Goal: Task Accomplishment & Management: Complete application form

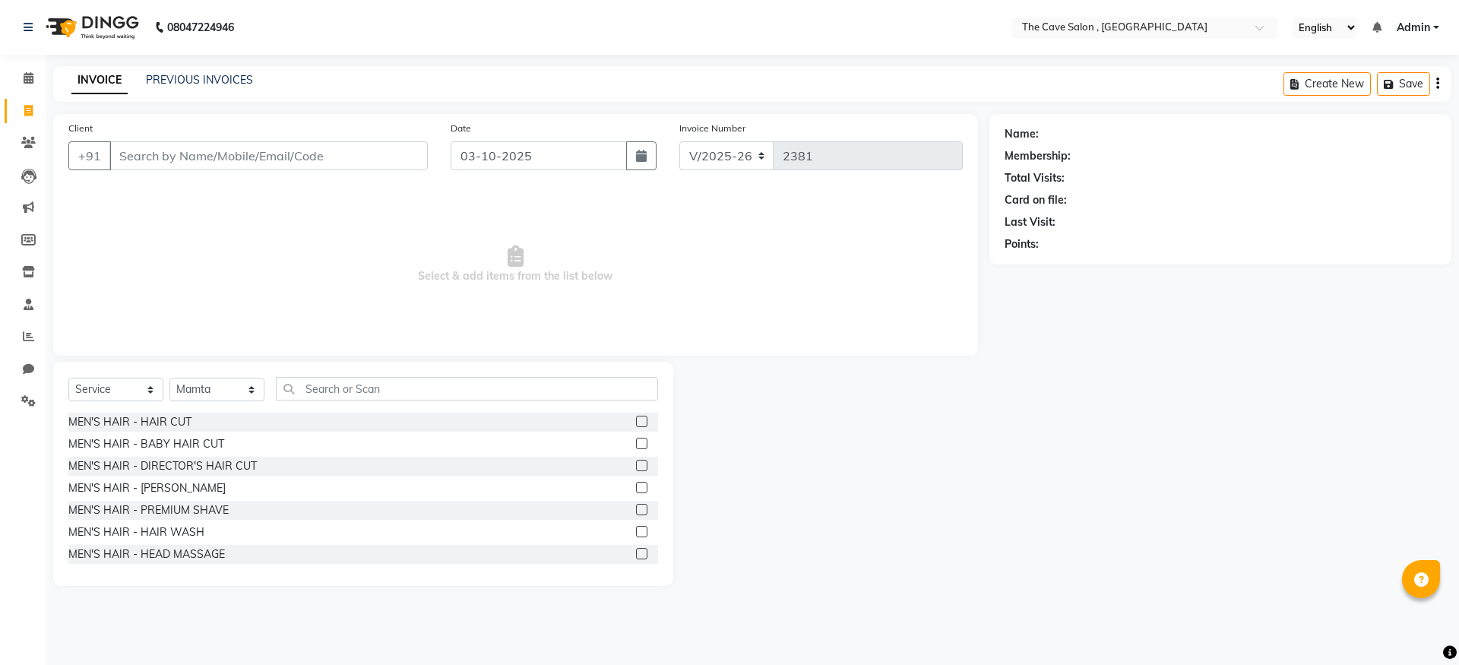
select select "7844"
select select "service"
select select "70266"
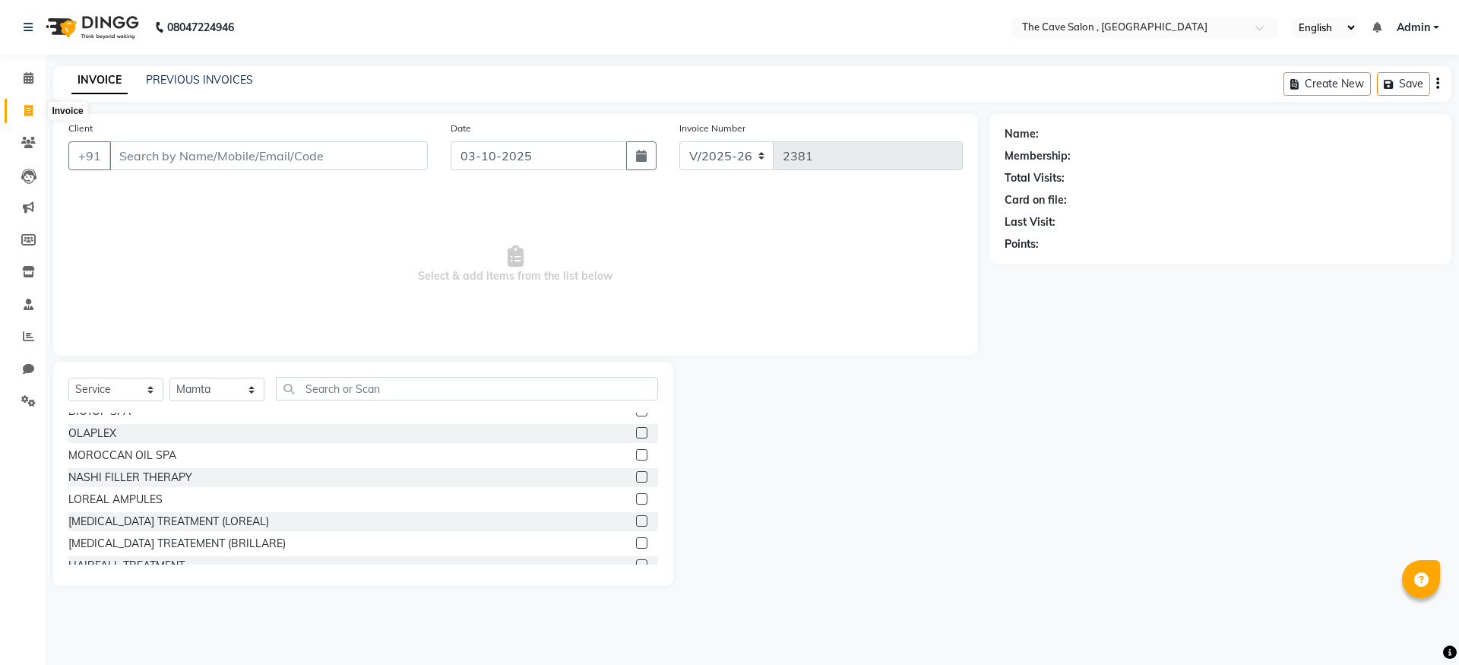
click at [26, 109] on icon at bounding box center [28, 110] width 8 height 11
select select "service"
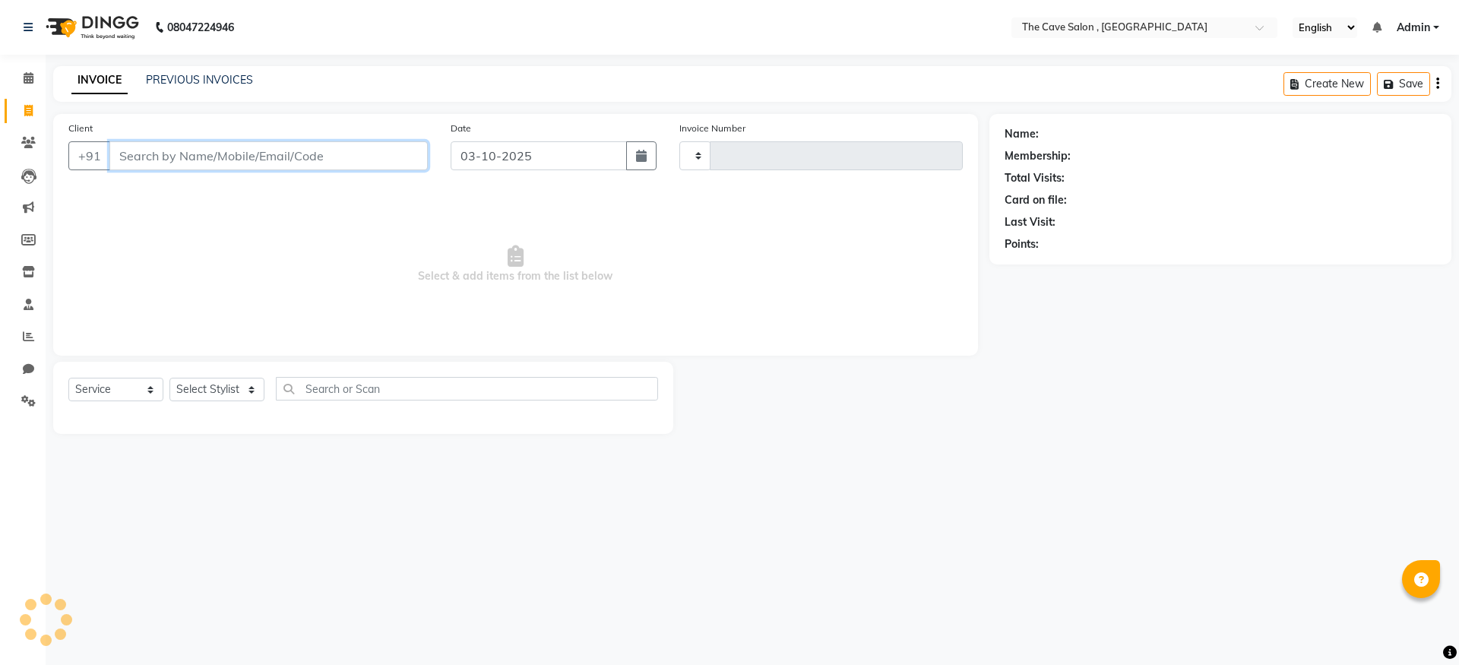
type input "2381"
select select "7844"
click at [329, 162] on input "Client" at bounding box center [268, 155] width 318 height 29
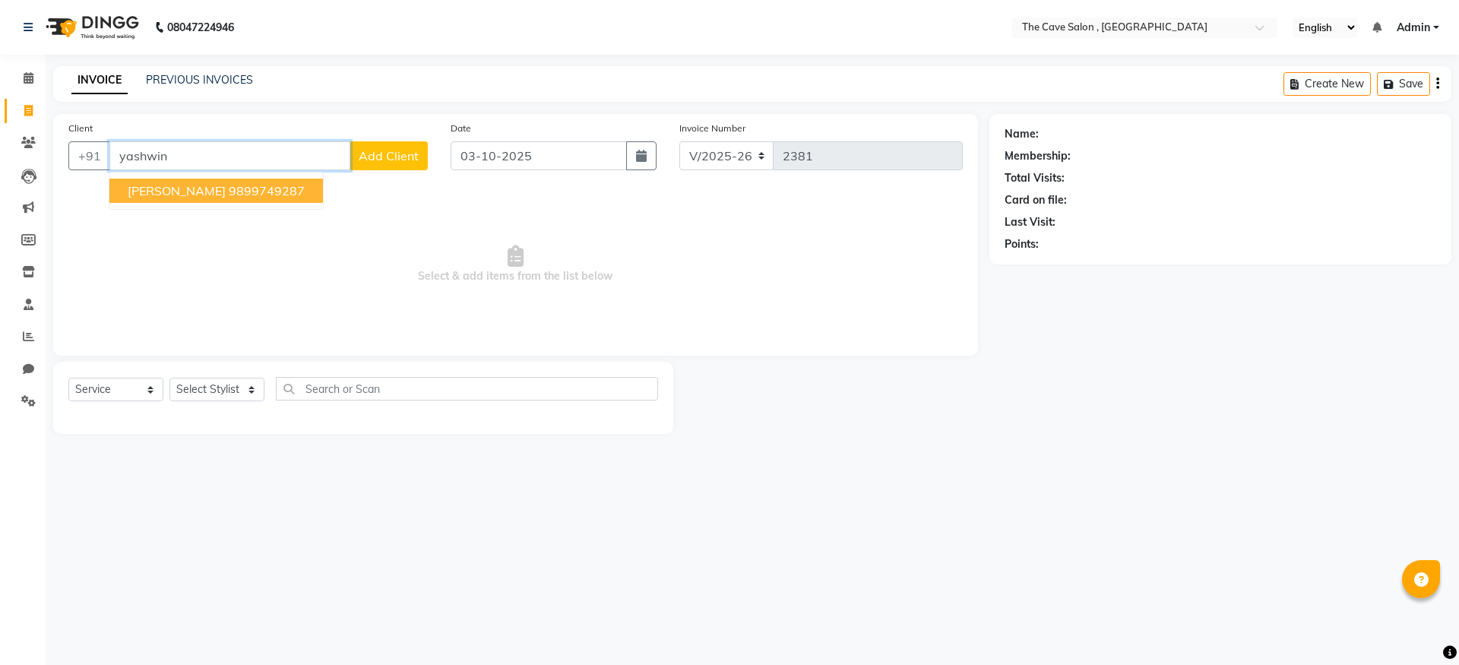
click at [240, 195] on ngb-highlight "9899749287" at bounding box center [267, 190] width 76 height 15
type input "9899749287"
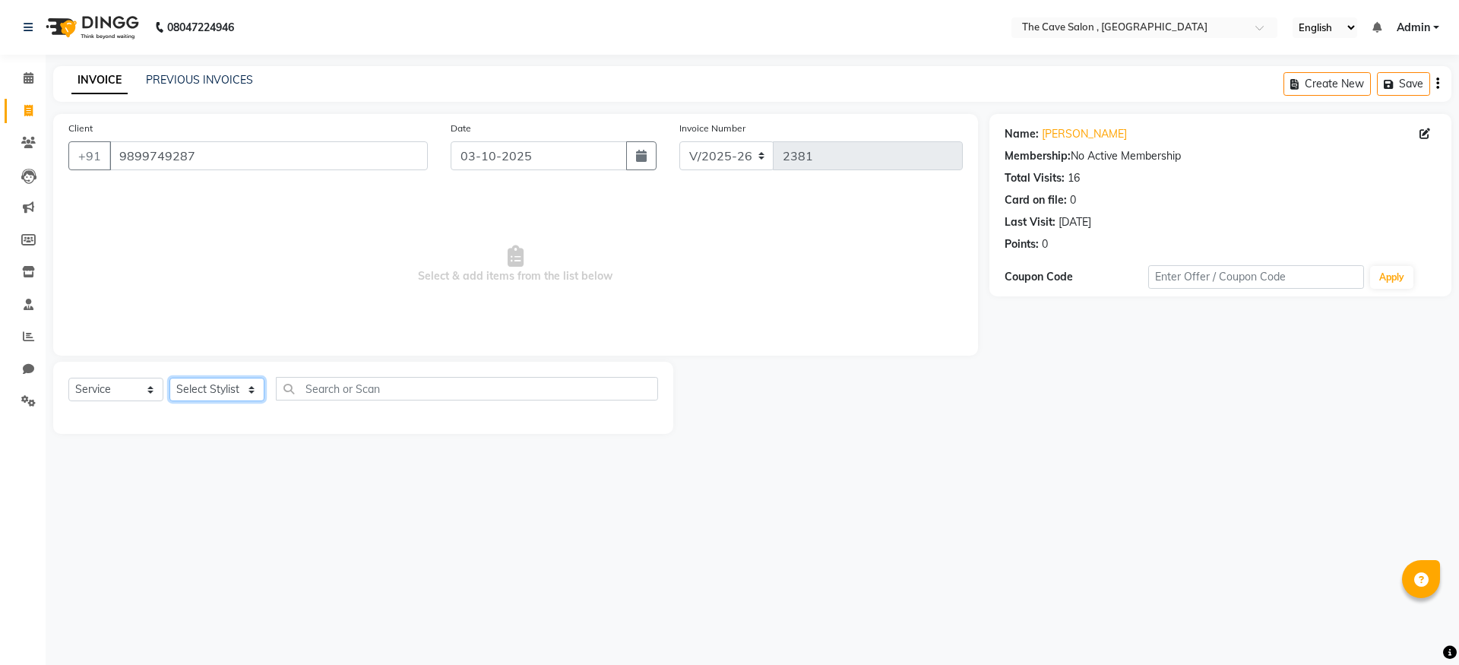
click at [223, 384] on select "Select Stylist Aarif Anil [PERSON_NAME] Anup bharti danish karan Mamta Manager …" at bounding box center [216, 390] width 95 height 24
select select "70261"
click at [169, 378] on select "Select Stylist Aarif Anil [PERSON_NAME] Anup bharti danish karan Mamta Manager …" at bounding box center [216, 390] width 95 height 24
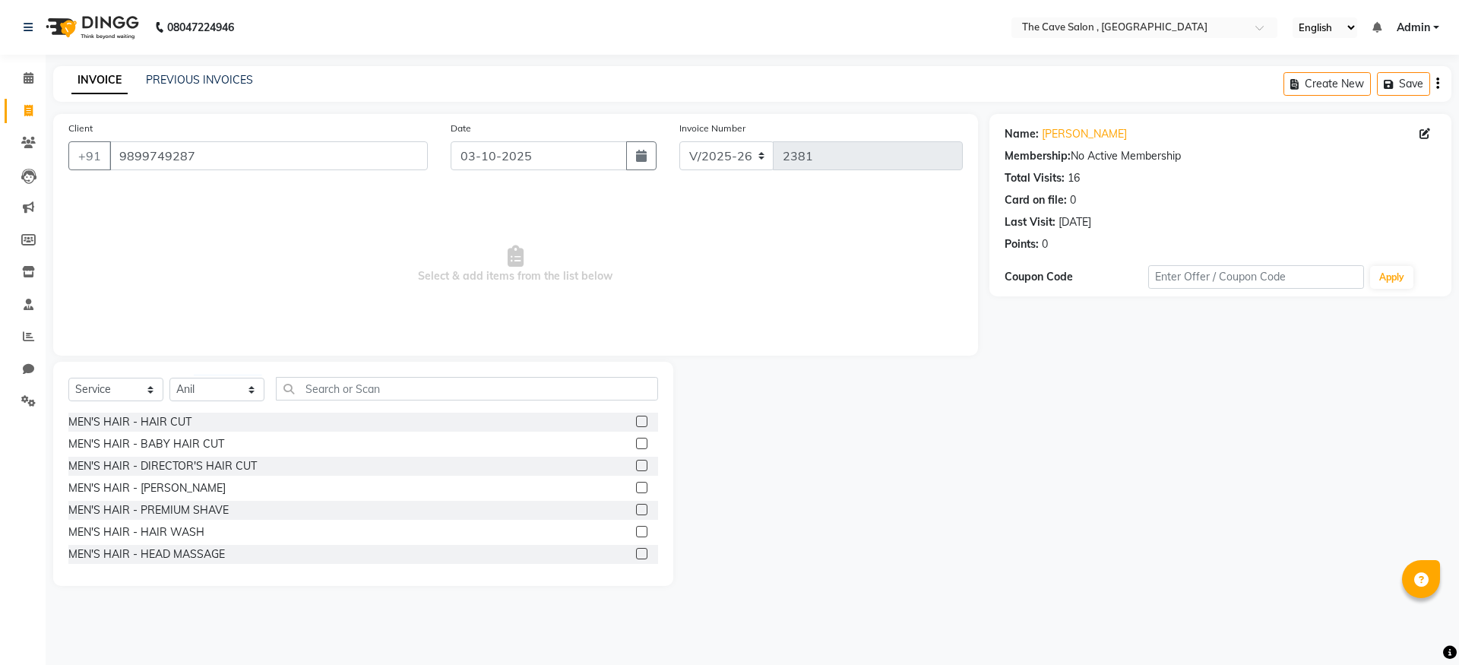
click at [636, 424] on label at bounding box center [641, 421] width 11 height 11
click at [636, 424] on input "checkbox" at bounding box center [641, 422] width 10 height 10
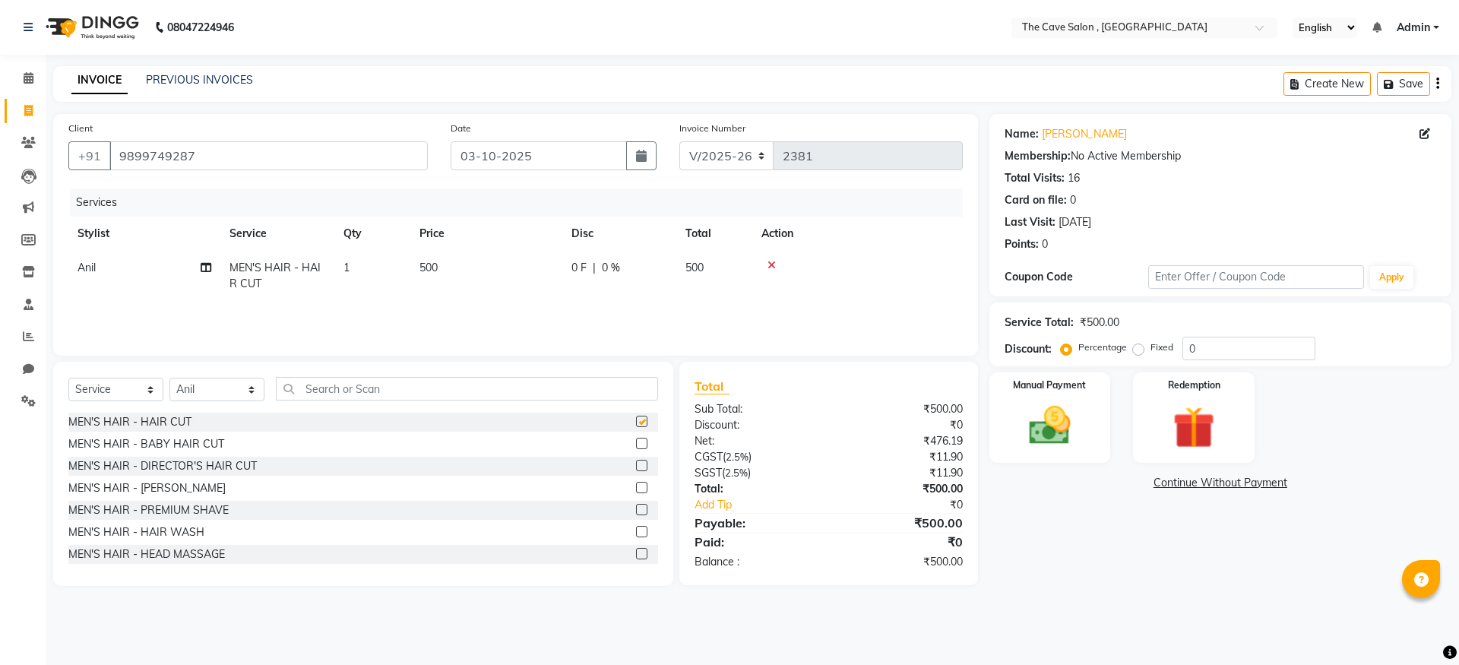
checkbox input "false"
click at [636, 489] on label at bounding box center [641, 487] width 11 height 11
click at [636, 489] on input "checkbox" at bounding box center [641, 488] width 10 height 10
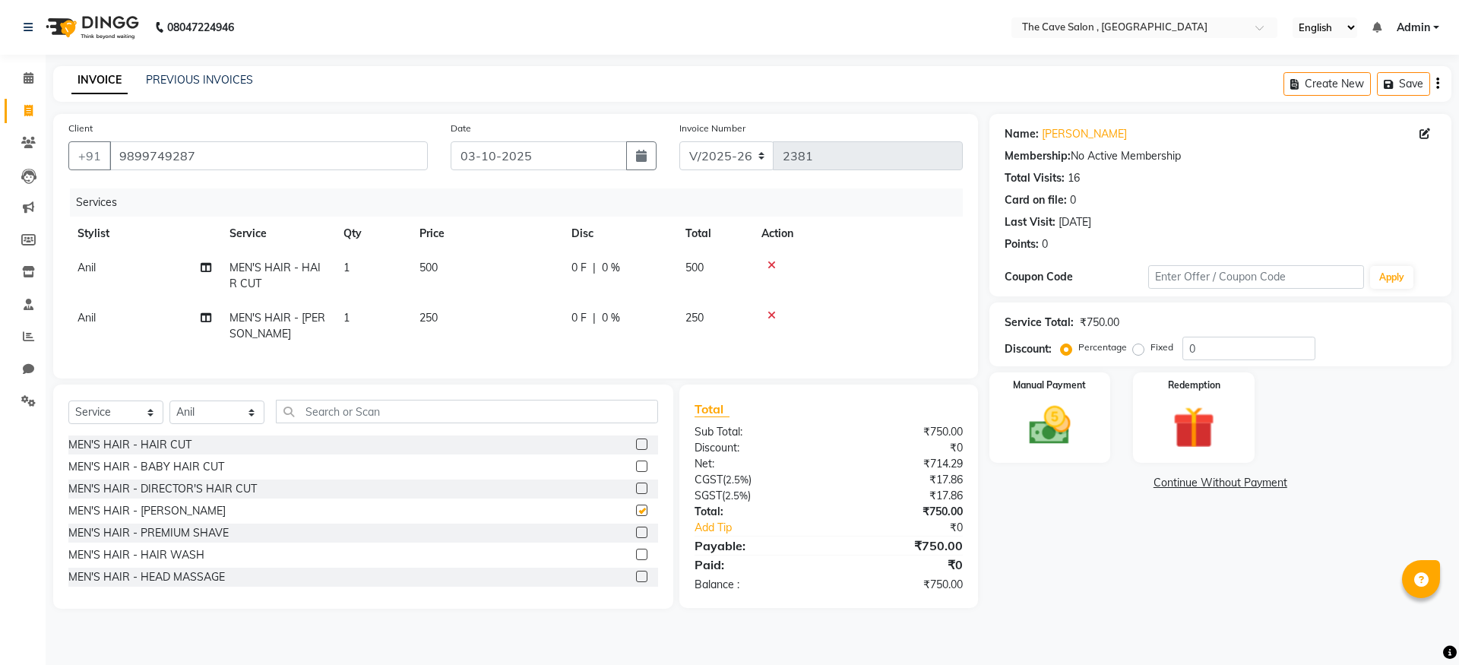
checkbox input "false"
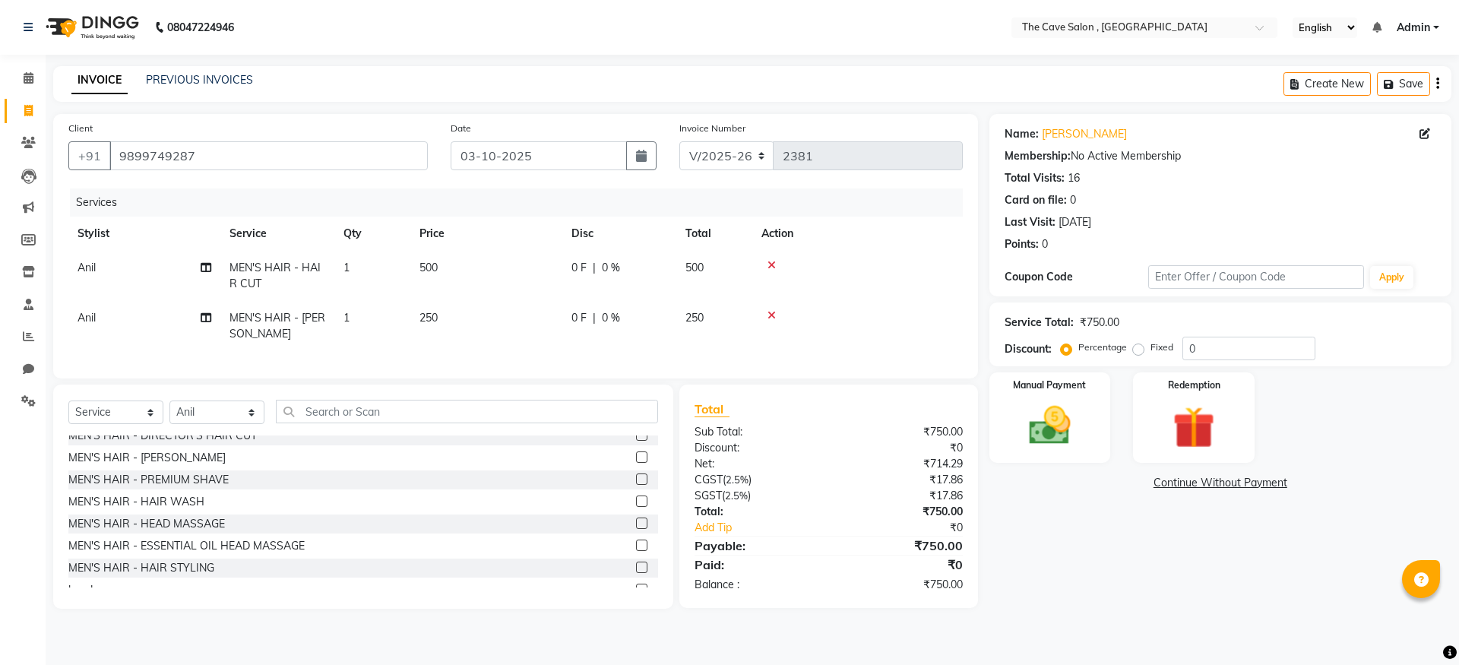
scroll to position [55, 0]
click at [194, 424] on select "Select Stylist Aarif Anil [PERSON_NAME] Anup bharti danish karan Mamta Manager …" at bounding box center [216, 412] width 95 height 24
select select "70262"
click at [169, 412] on select "Select Stylist Aarif Anil [PERSON_NAME] Anup bharti danish karan Mamta Manager …" at bounding box center [216, 412] width 95 height 24
click at [387, 421] on input "text" at bounding box center [467, 412] width 382 height 24
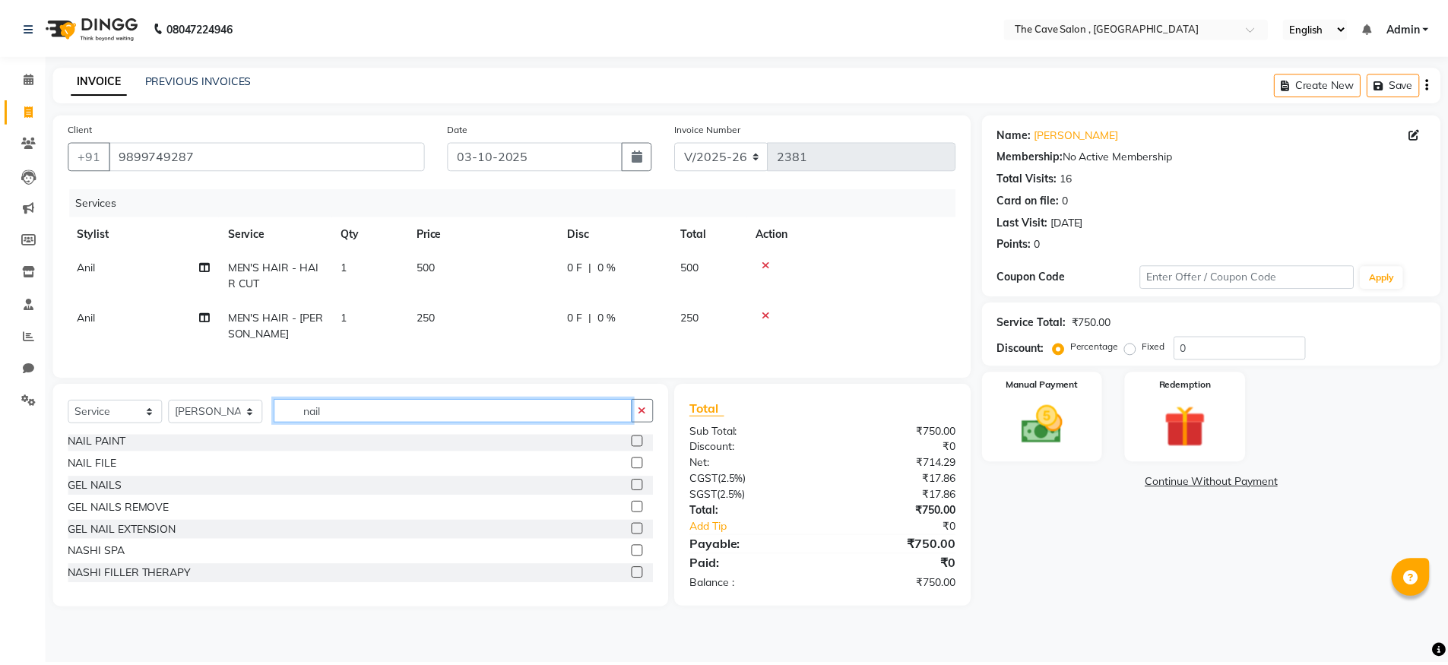
scroll to position [0, 0]
type input "nail"
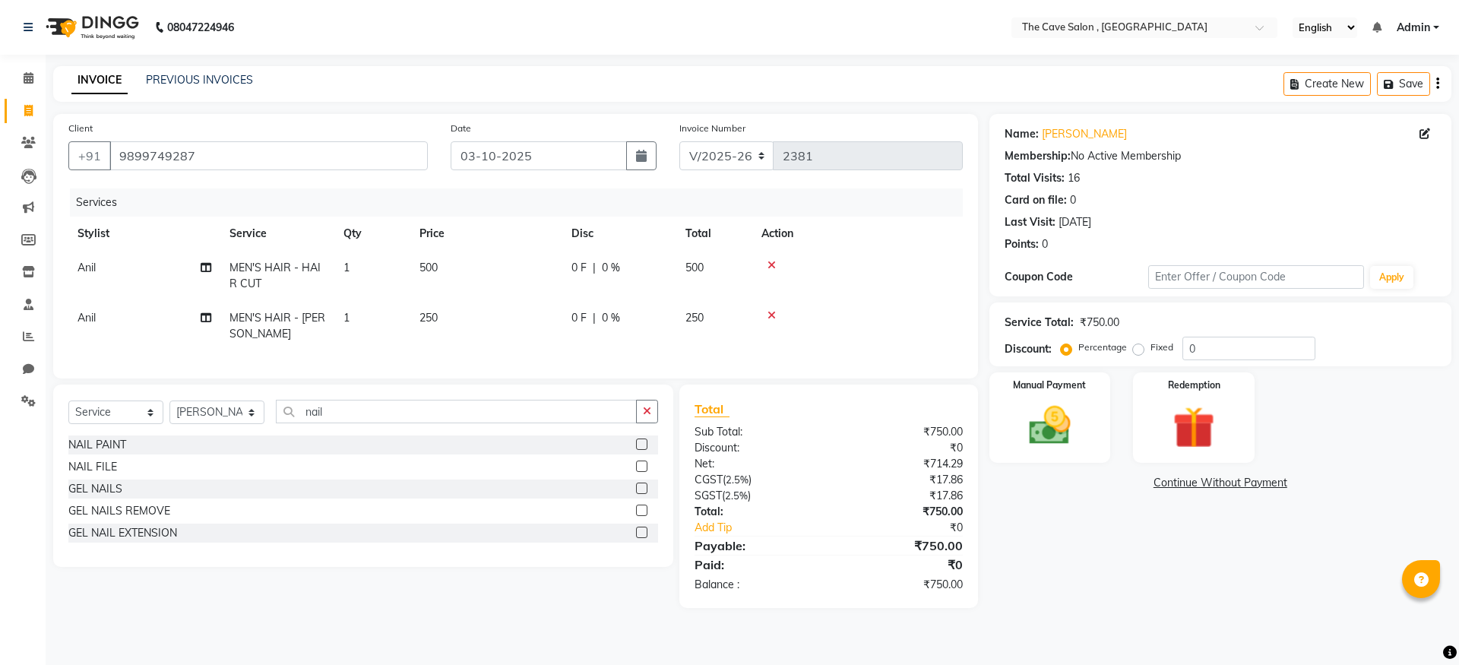
click at [641, 472] on label at bounding box center [641, 466] width 11 height 11
click at [641, 472] on input "checkbox" at bounding box center [641, 467] width 10 height 10
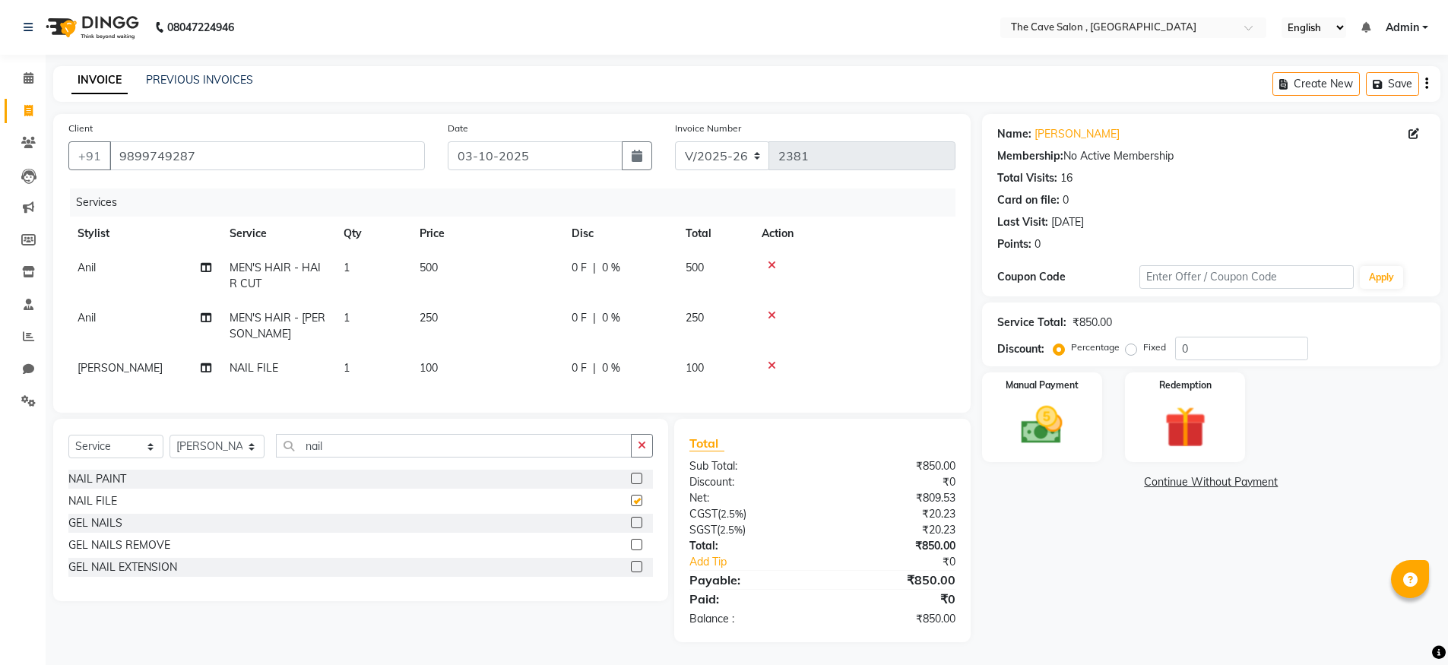
checkbox input "false"
click at [372, 362] on td "1" at bounding box center [372, 368] width 76 height 34
select select "70262"
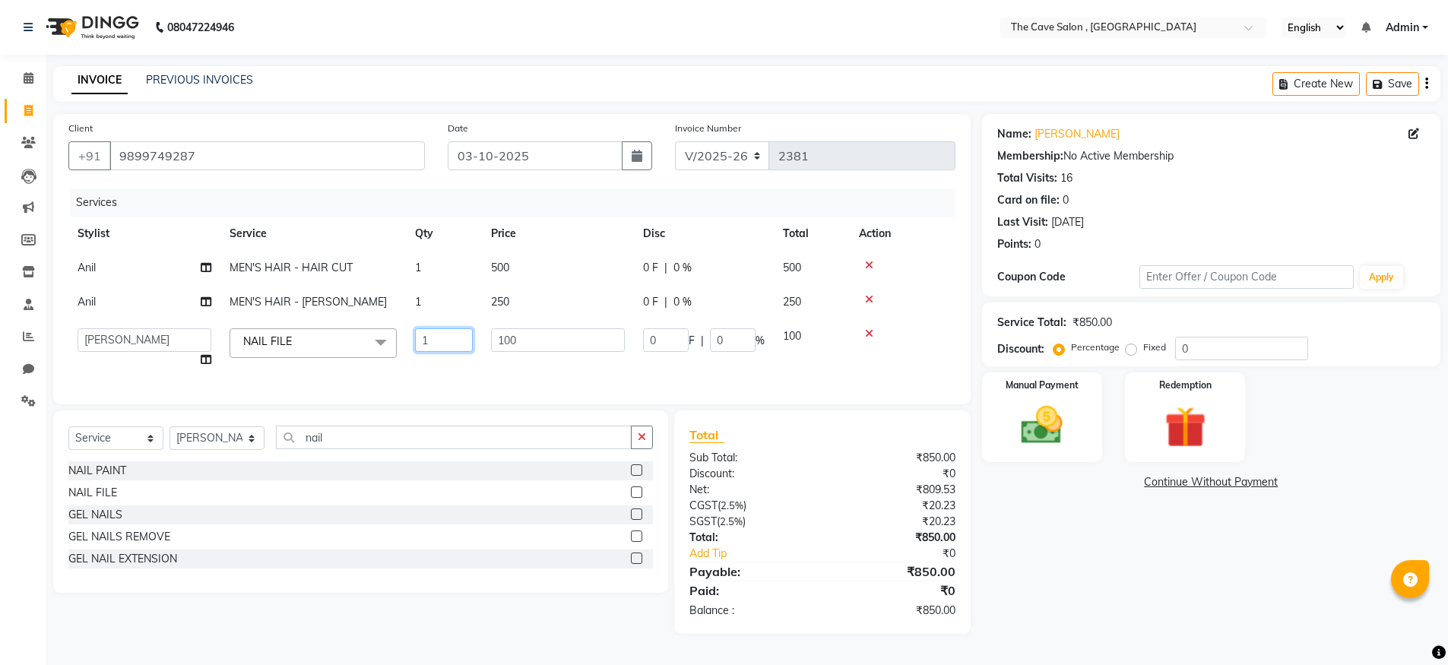
click at [443, 343] on input "1" at bounding box center [444, 340] width 58 height 24
type input "2"
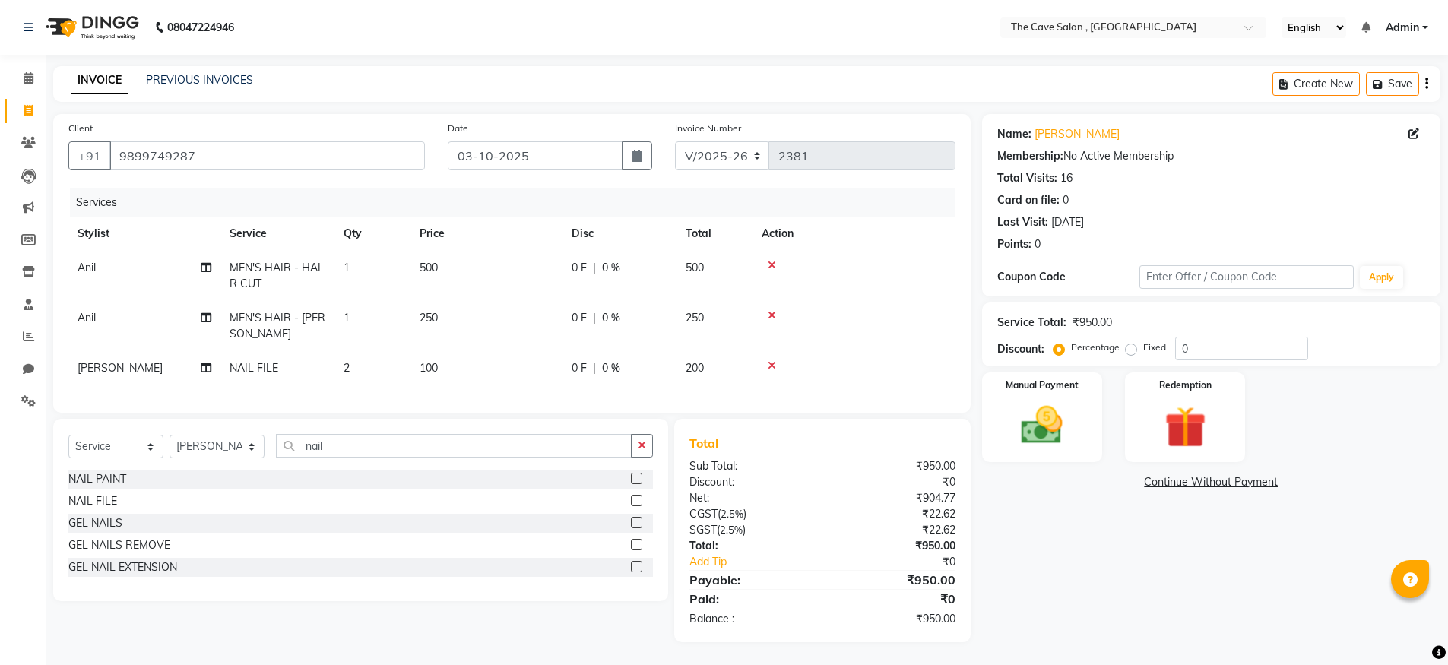
click at [1186, 495] on div "Name: [PERSON_NAME] Membership: No Active Membership Total Visits: 16 Card on f…" at bounding box center [1217, 378] width 470 height 528
click at [1084, 422] on div "Manual Payment" at bounding box center [1041, 417] width 125 height 93
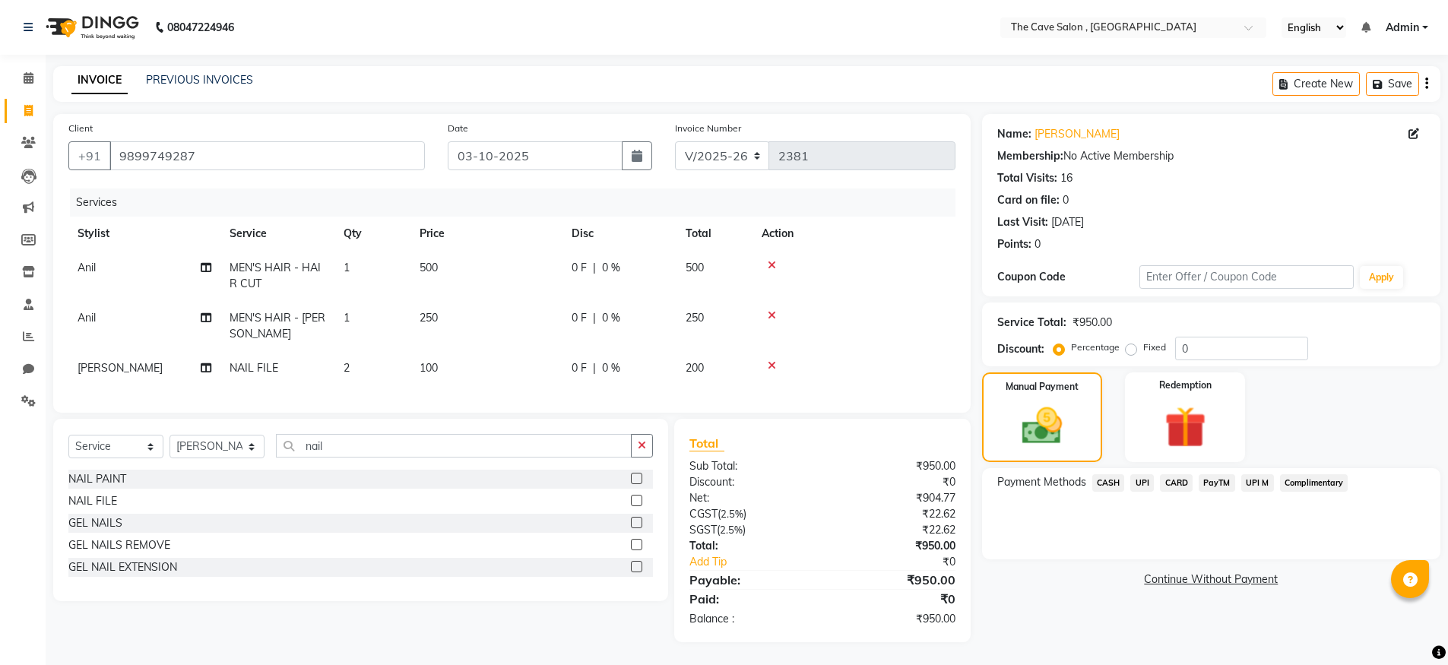
click at [1116, 478] on span "CASH" at bounding box center [1108, 482] width 33 height 17
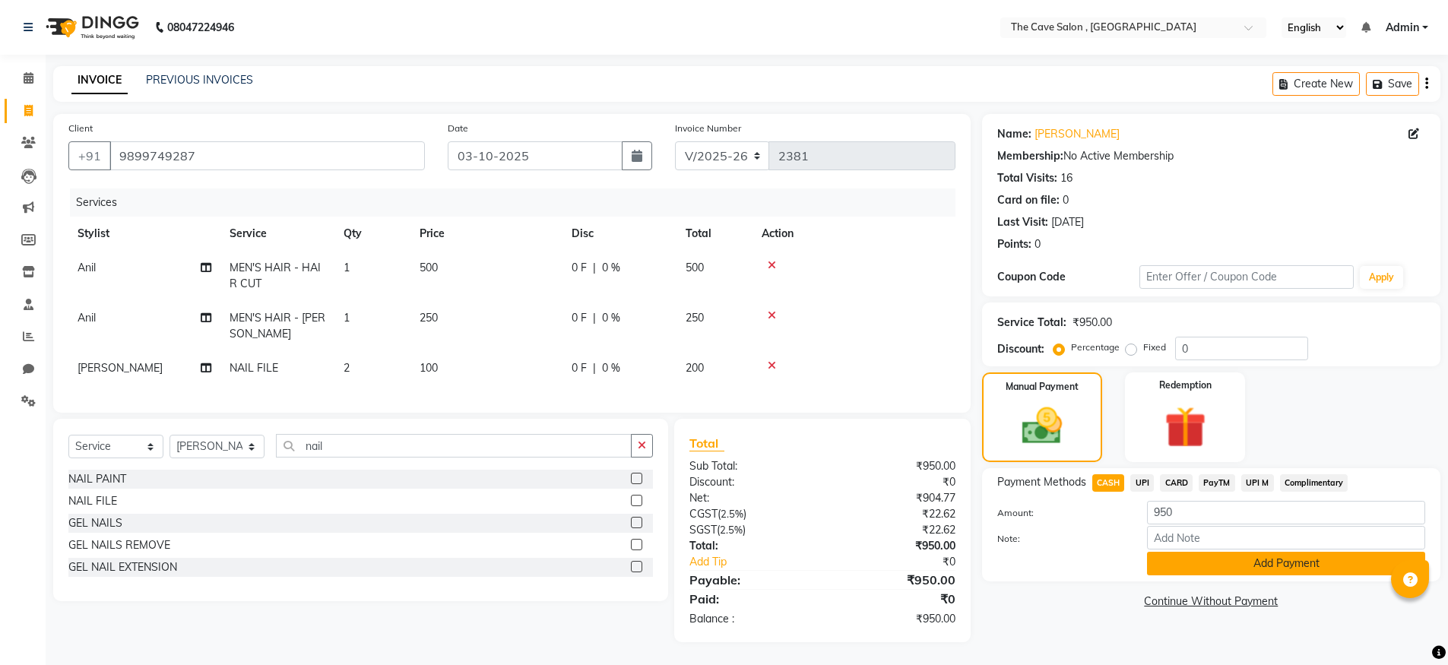
click at [1198, 566] on button "Add Payment" at bounding box center [1286, 564] width 278 height 24
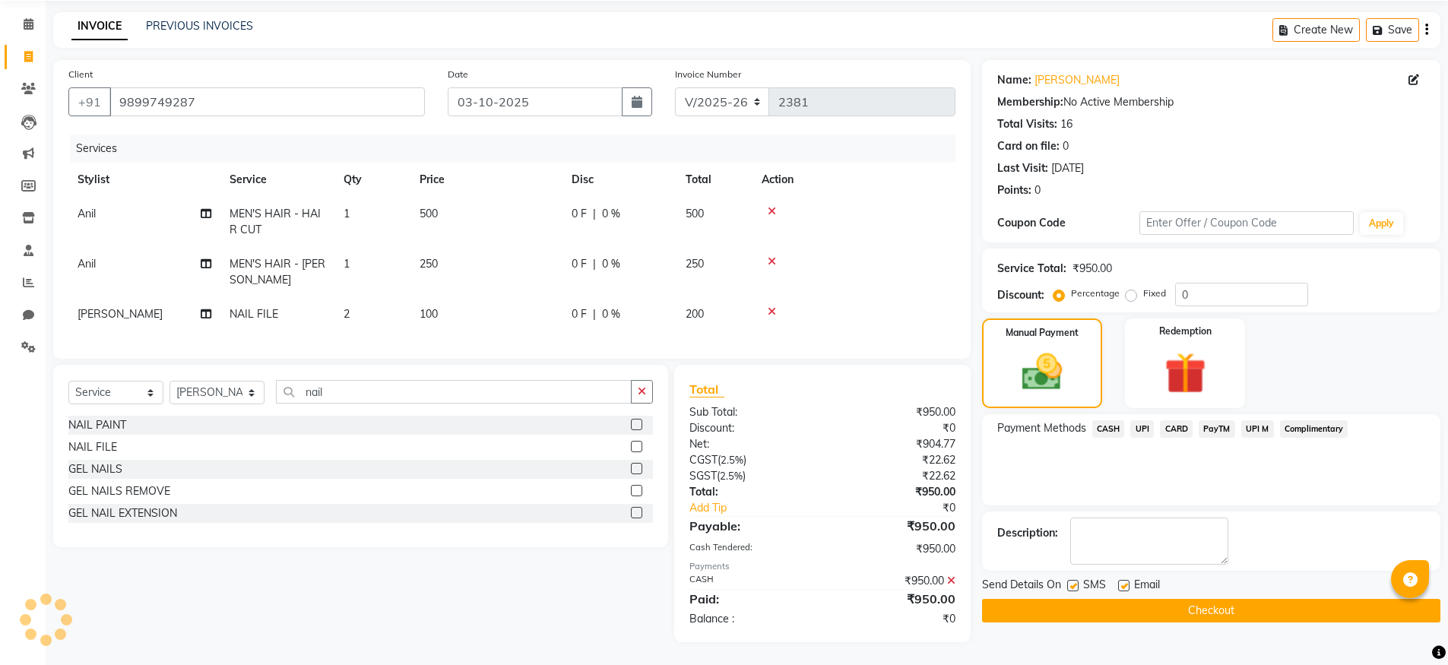
scroll to position [65, 0]
click at [1176, 601] on button "Checkout" at bounding box center [1211, 611] width 458 height 24
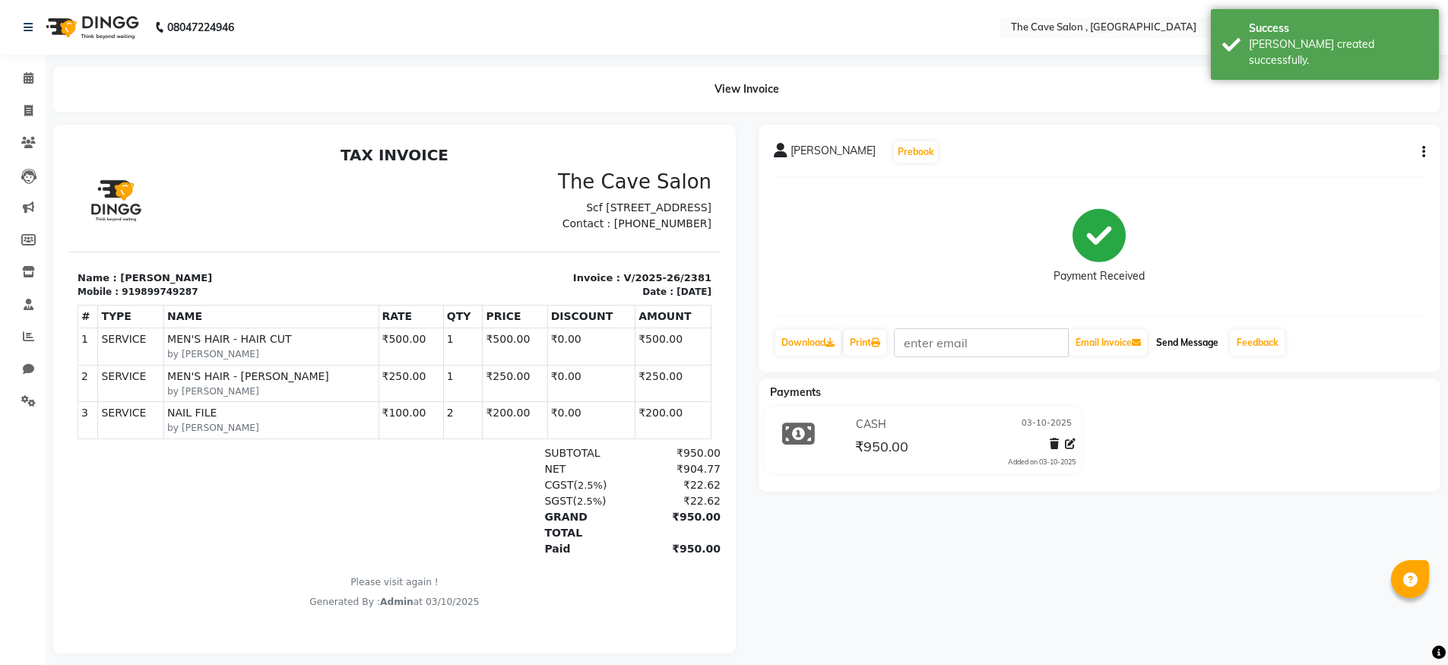
click at [1173, 350] on button "Send Message" at bounding box center [1187, 343] width 74 height 26
click at [30, 109] on icon at bounding box center [28, 110] width 8 height 11
select select "service"
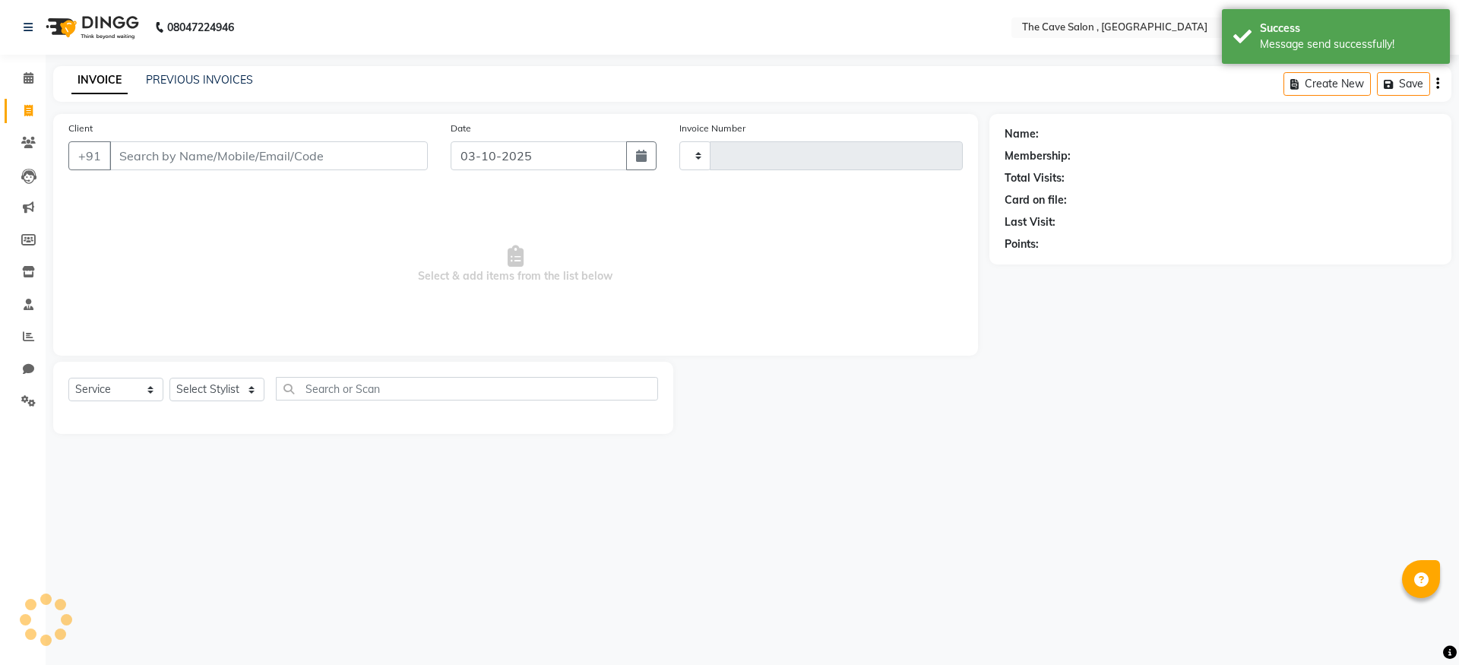
type input "2382"
select select "7844"
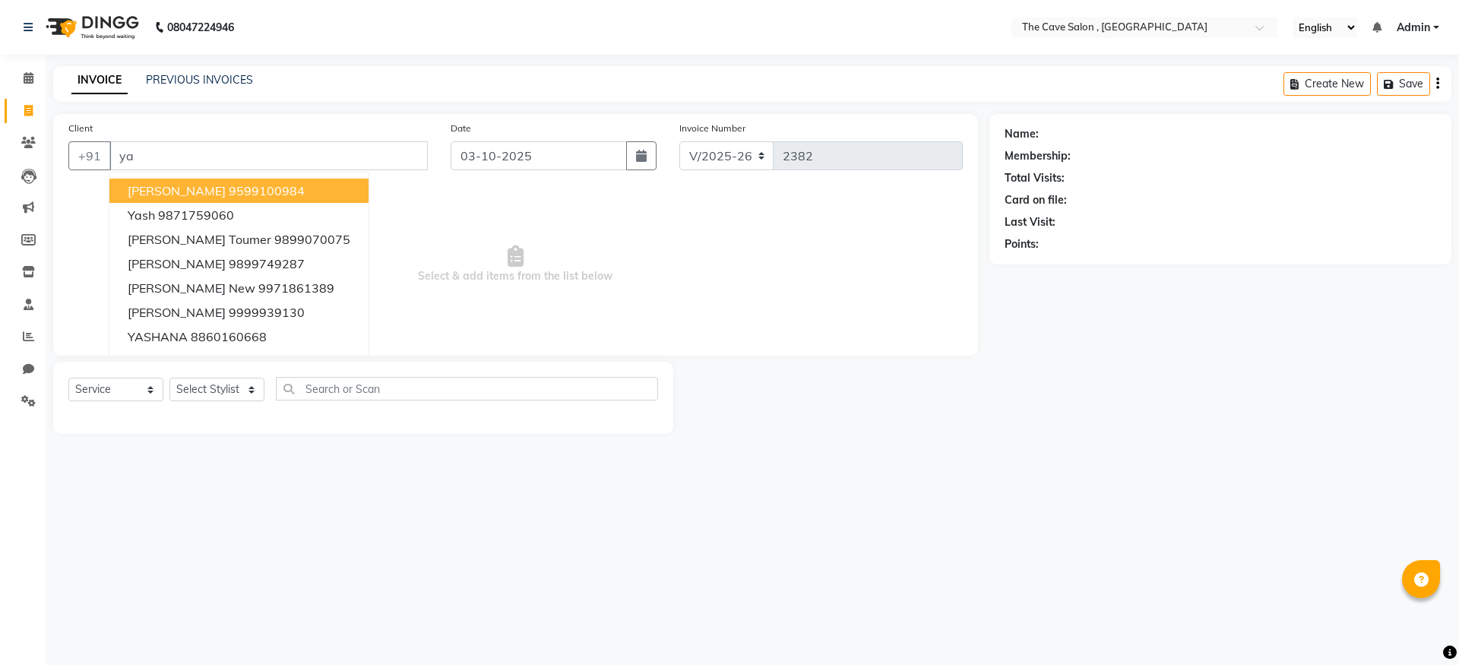
type input "y"
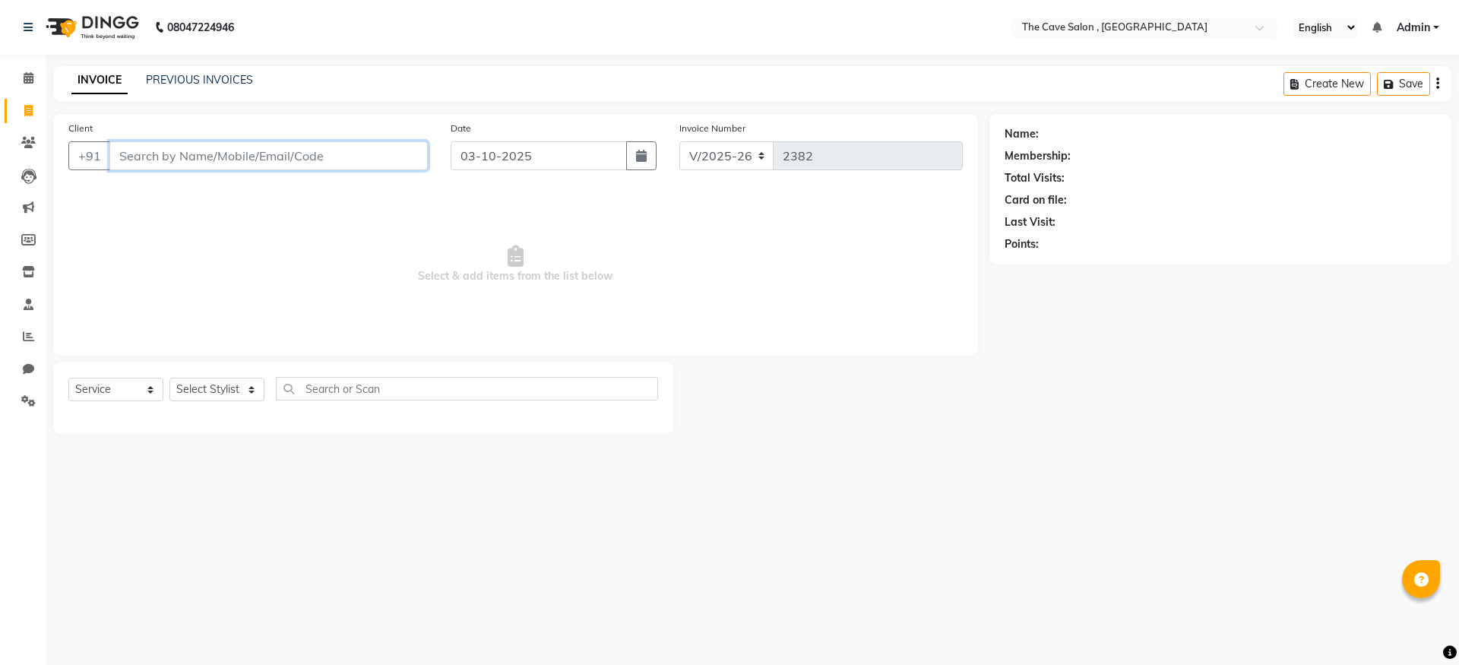
click at [369, 149] on input "Client" at bounding box center [268, 155] width 318 height 29
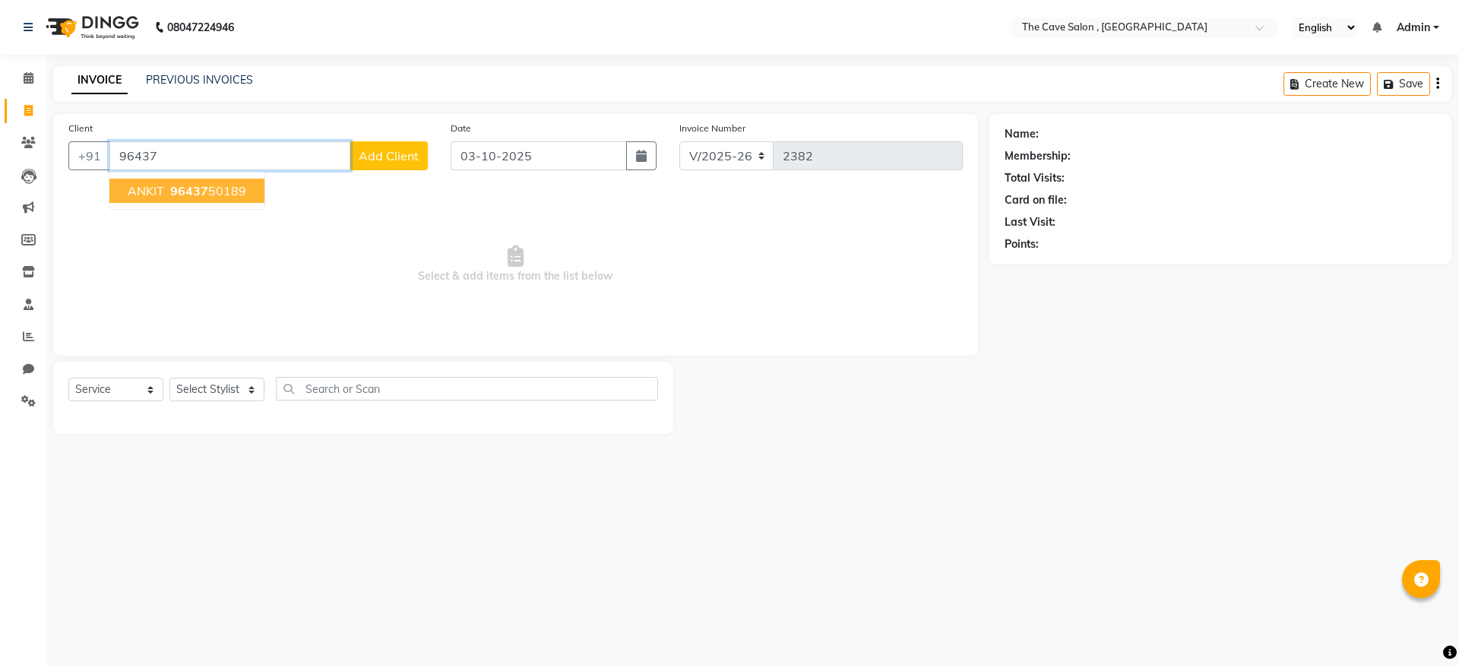
click at [214, 198] on ngb-highlight "96437 50189" at bounding box center [206, 190] width 79 height 15
type input "9643750189"
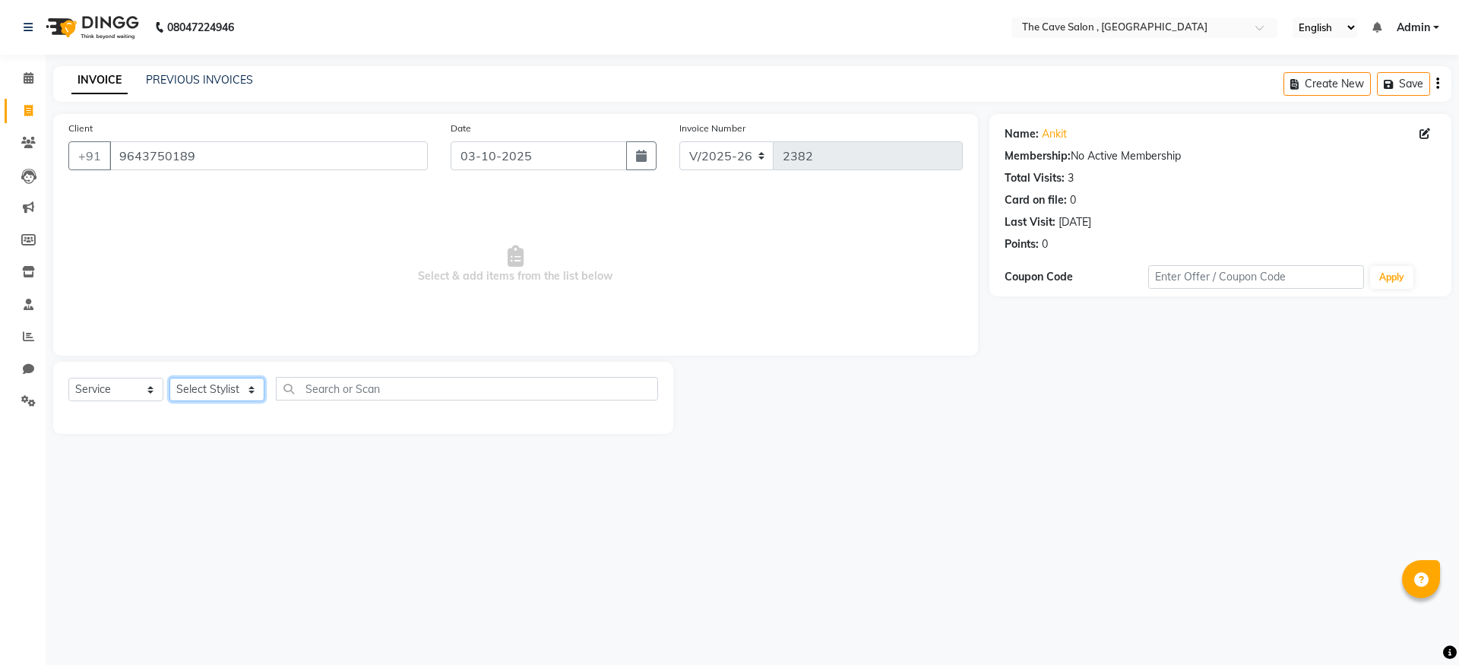
click at [262, 393] on select "Select Stylist Aarif Anil [PERSON_NAME] Anup bharti danish karan Mamta Manager …" at bounding box center [216, 390] width 95 height 24
select select "70258"
click at [169, 378] on select "Select Stylist Aarif Anil [PERSON_NAME] Anup bharti danish karan Mamta Manager …" at bounding box center [216, 390] width 95 height 24
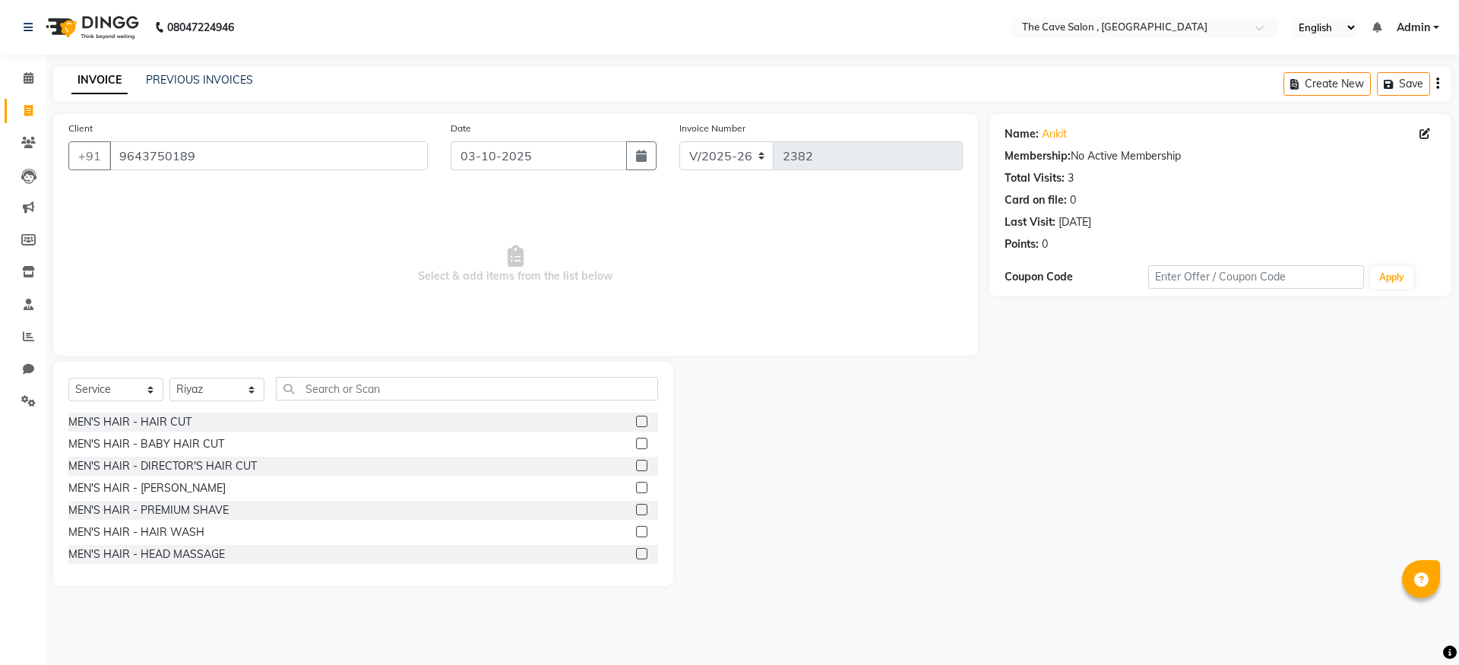
click at [303, 419] on div "MEN'S HAIR - HAIR CUT" at bounding box center [363, 422] width 590 height 19
click at [636, 424] on label at bounding box center [641, 421] width 11 height 11
click at [636, 424] on input "checkbox" at bounding box center [641, 422] width 10 height 10
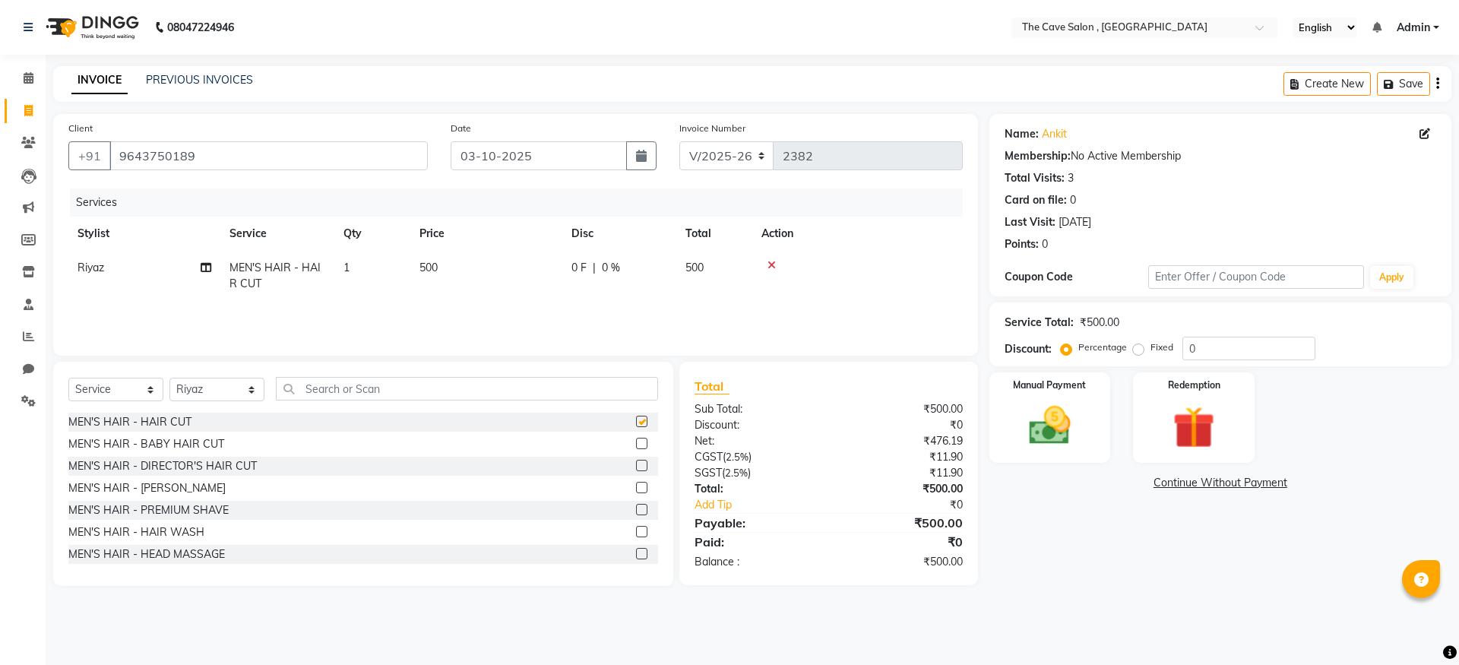
checkbox input "false"
click at [250, 391] on select "Select Stylist Aarif Anil [PERSON_NAME] Anup bharti danish karan Mamta Manager …" at bounding box center [216, 390] width 95 height 24
select select "70261"
click at [169, 378] on select "Select Stylist Aarif Anil [PERSON_NAME] Anup bharti danish karan Mamta Manager …" at bounding box center [216, 390] width 95 height 24
click at [636, 485] on label at bounding box center [641, 487] width 11 height 11
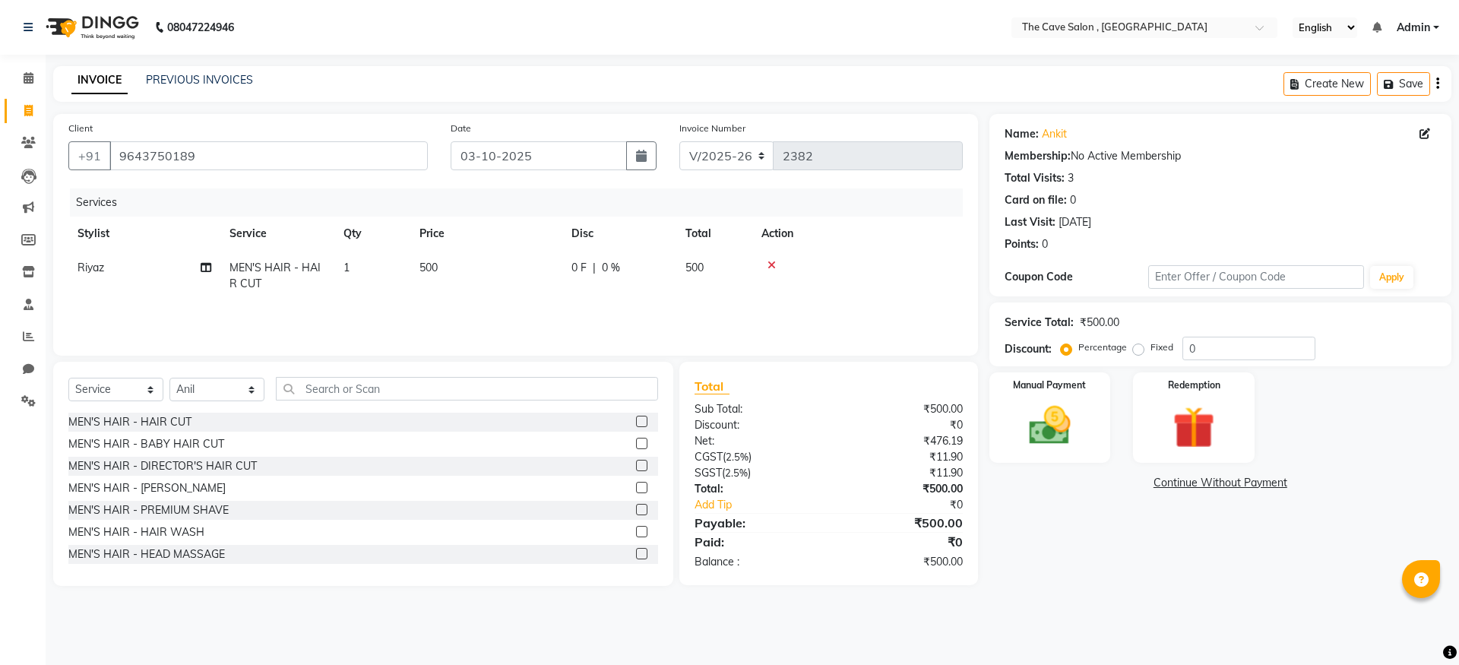
click at [636, 485] on input "checkbox" at bounding box center [641, 488] width 10 height 10
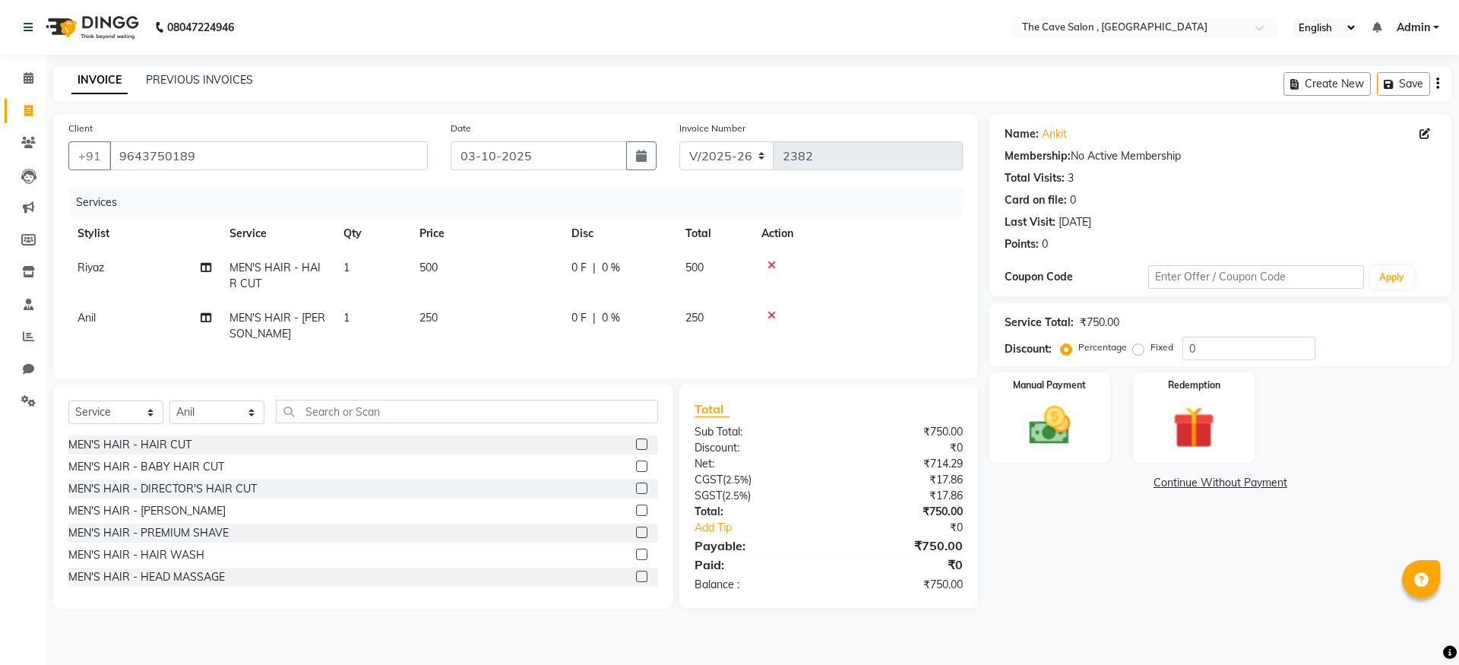
click at [636, 516] on label at bounding box center [641, 510] width 11 height 11
click at [636, 516] on input "checkbox" at bounding box center [641, 511] width 10 height 10
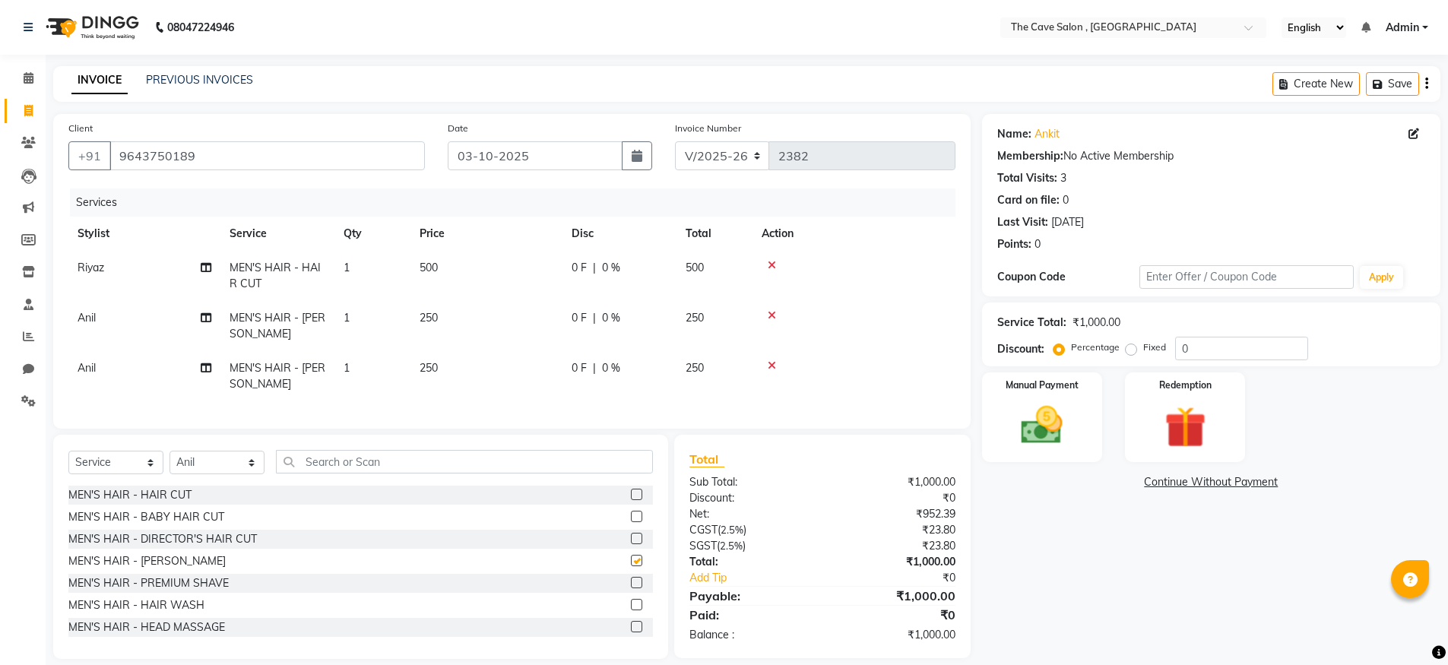
checkbox input "false"
click at [768, 364] on icon at bounding box center [772, 365] width 8 height 11
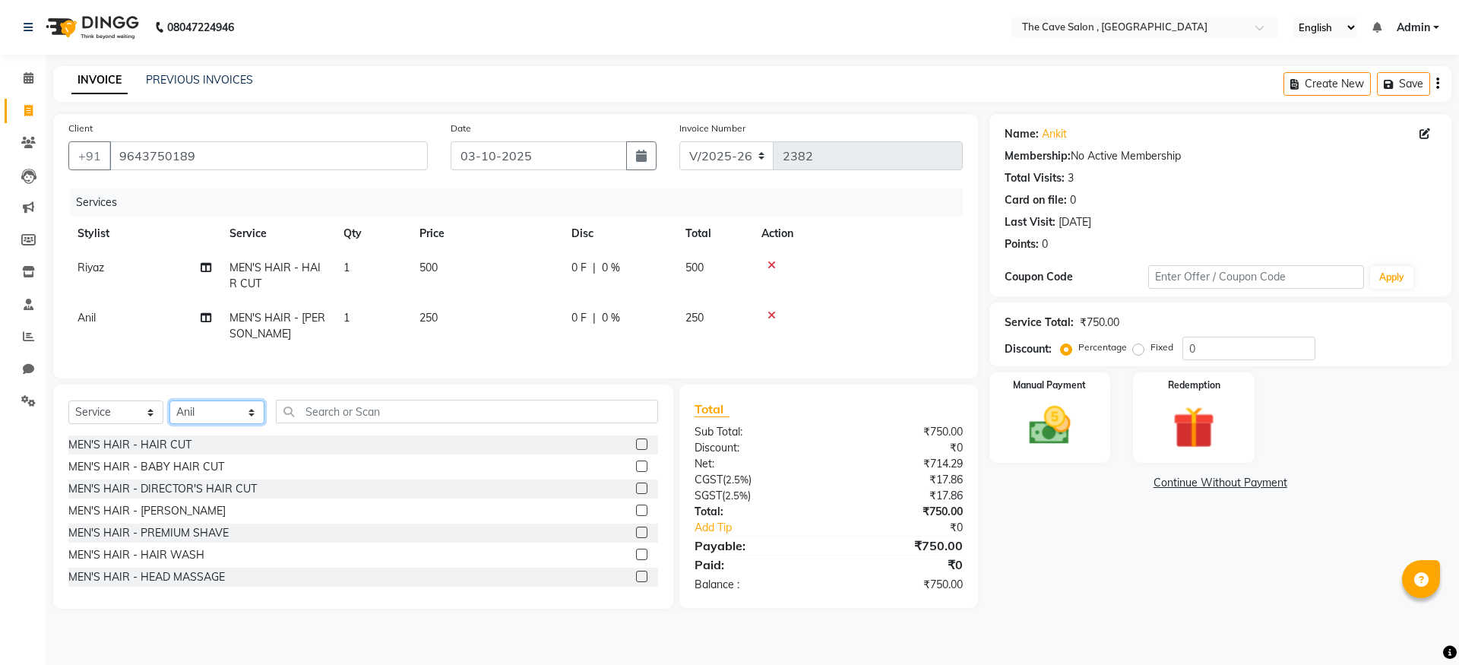
click at [256, 423] on select "Select Stylist Aarif Anil [PERSON_NAME] Anup bharti danish karan Mamta Manager …" at bounding box center [216, 412] width 95 height 24
select select "70266"
click at [169, 412] on select "Select Stylist Aarif Anil [PERSON_NAME] Anup bharti danish karan Mamta Manager …" at bounding box center [216, 412] width 95 height 24
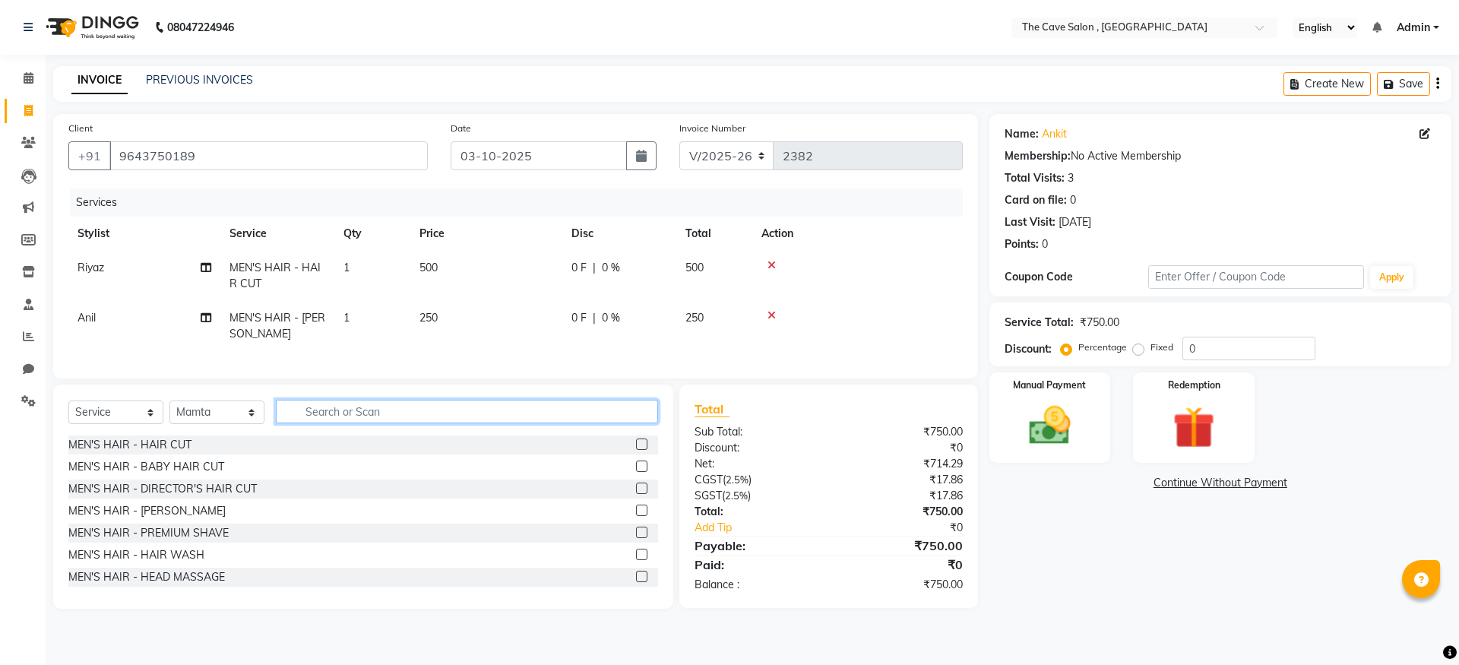
click at [366, 419] on input "text" at bounding box center [467, 412] width 382 height 24
type input "thr"
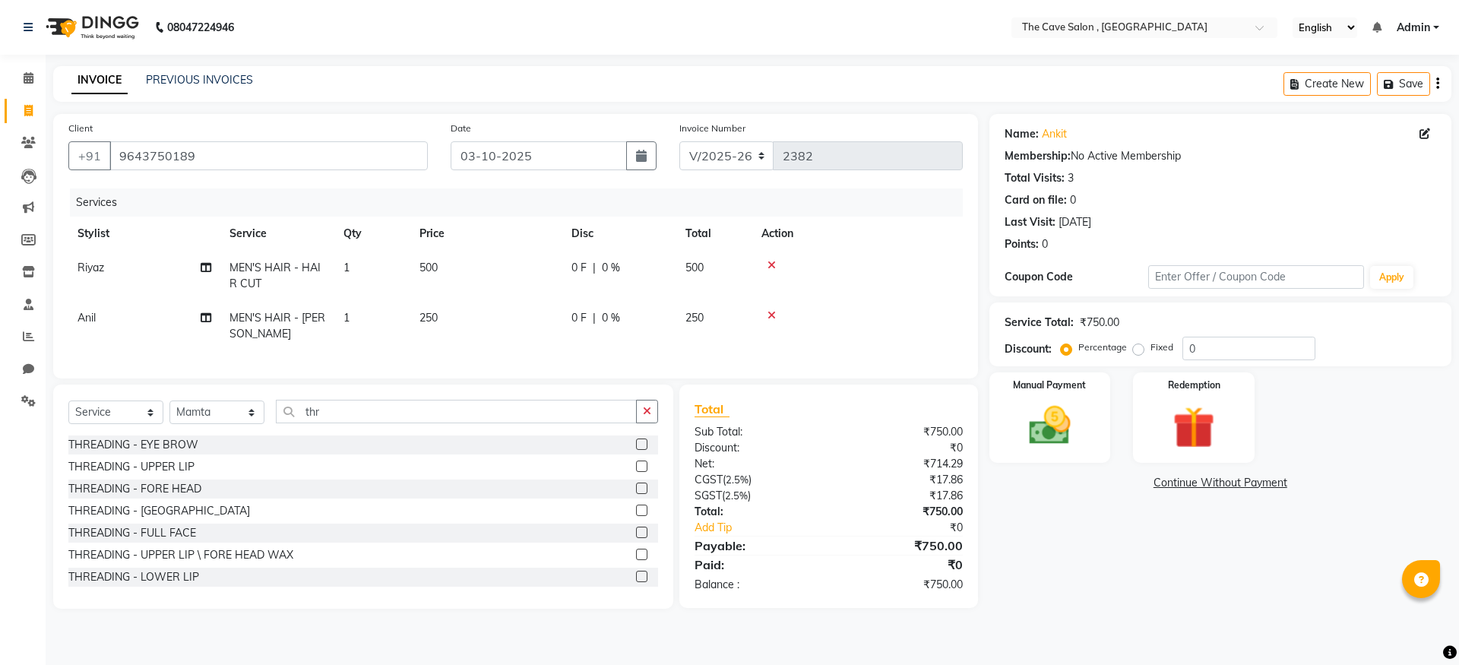
click at [636, 450] on label at bounding box center [641, 443] width 11 height 11
click at [636, 450] on input "checkbox" at bounding box center [641, 445] width 10 height 10
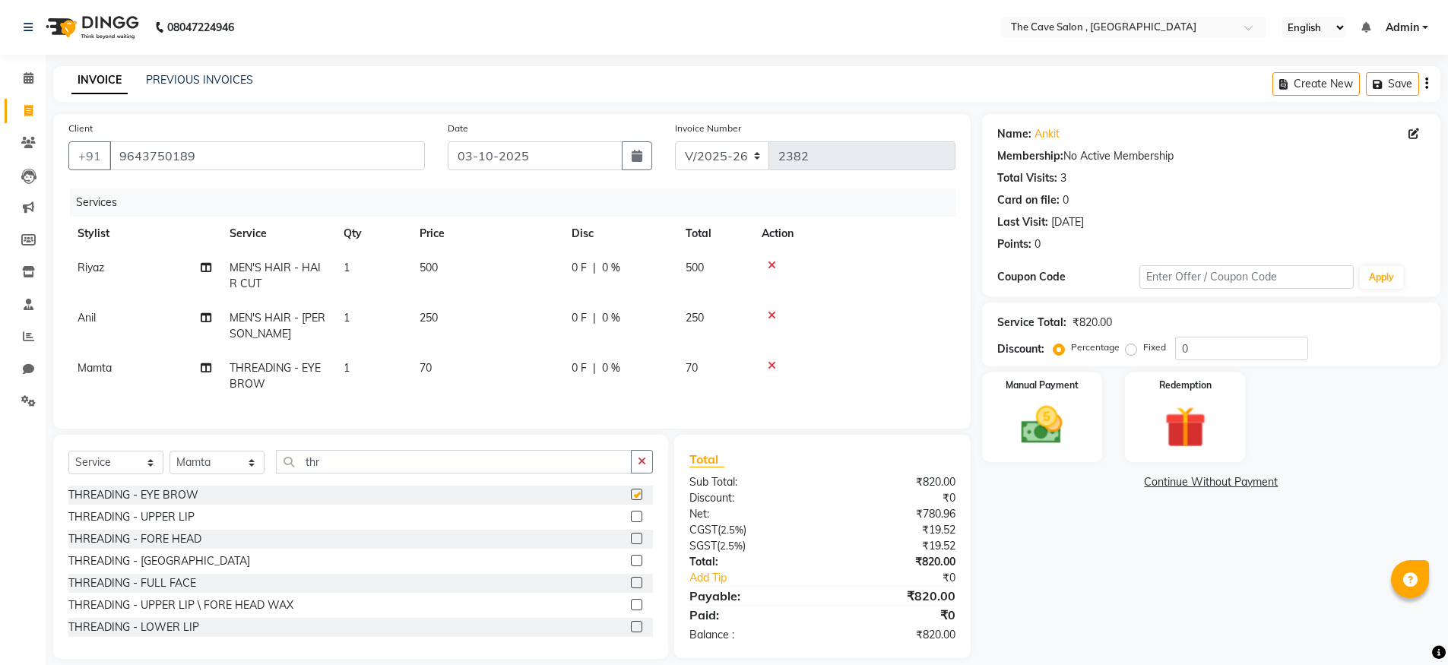
checkbox input "false"
click at [429, 368] on span "70" at bounding box center [425, 368] width 12 height 14
select select "70266"
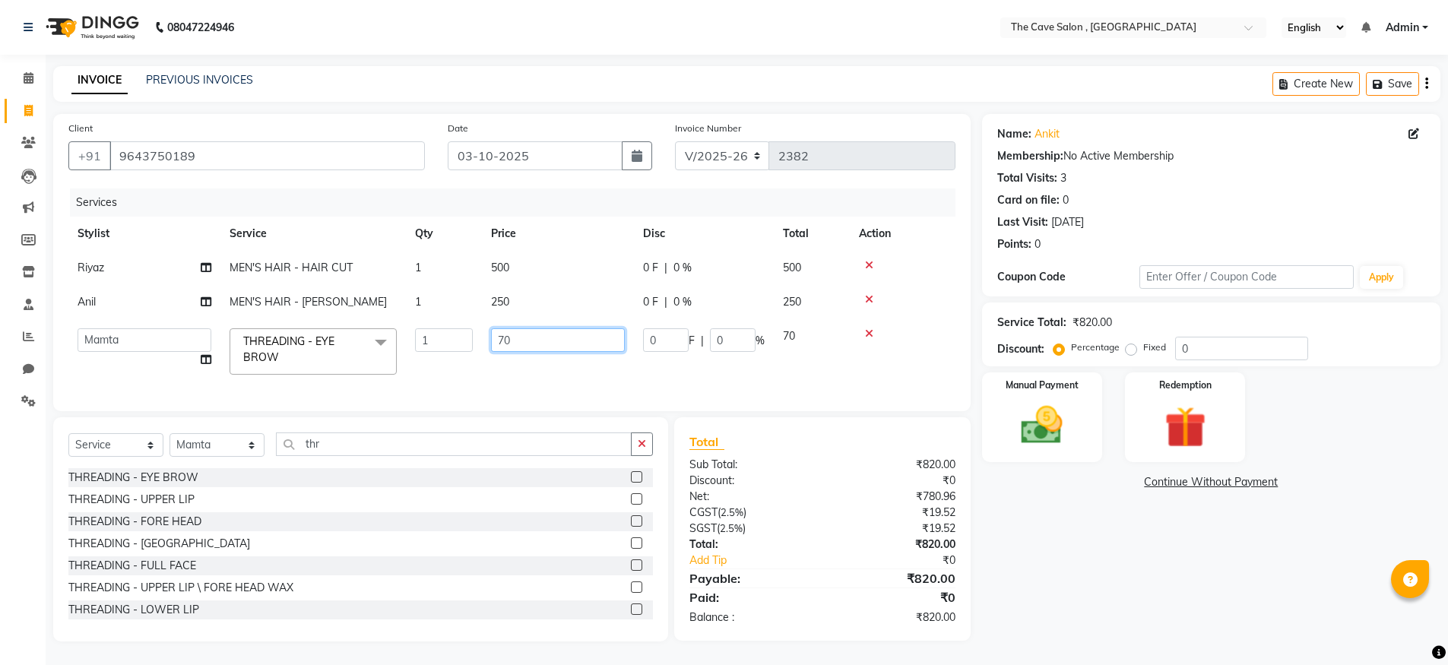
click at [515, 340] on input "70" at bounding box center [558, 340] width 134 height 24
type input "7"
type input "100"
click at [1037, 417] on img at bounding box center [1042, 424] width 70 height 49
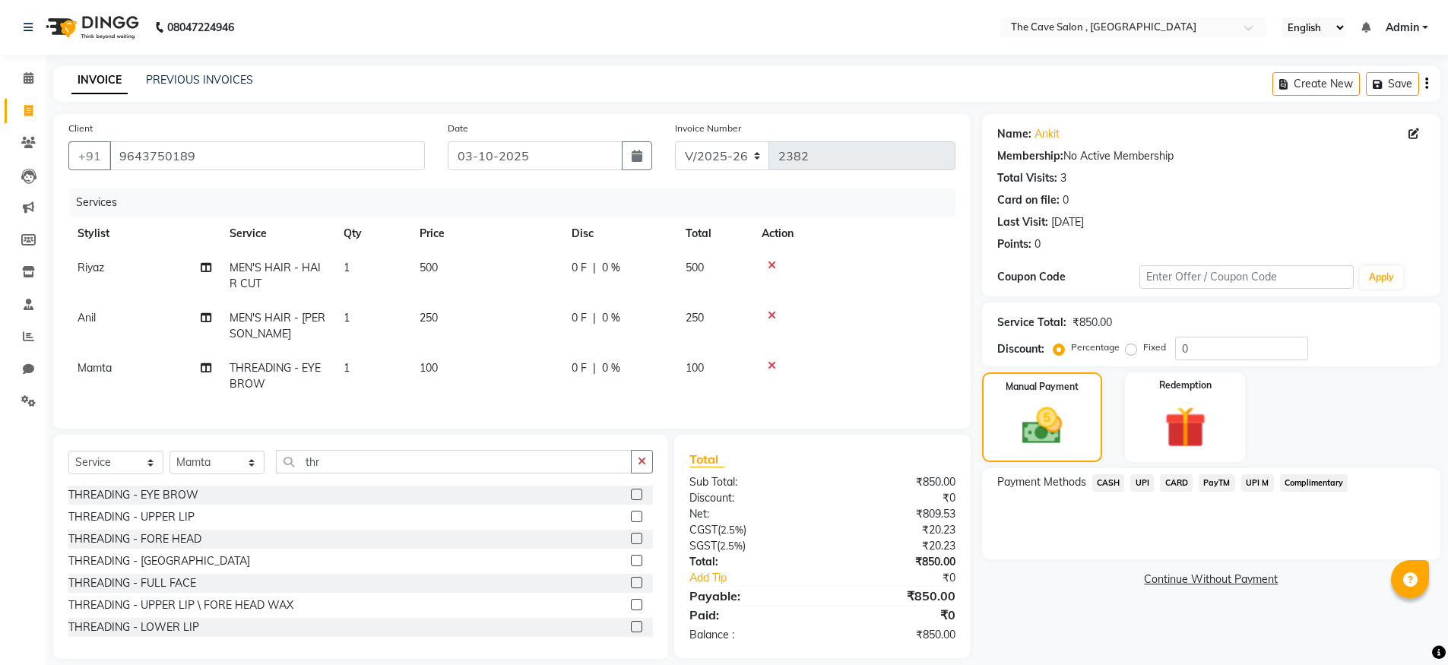
click at [1149, 483] on span "UPI" at bounding box center [1142, 482] width 24 height 17
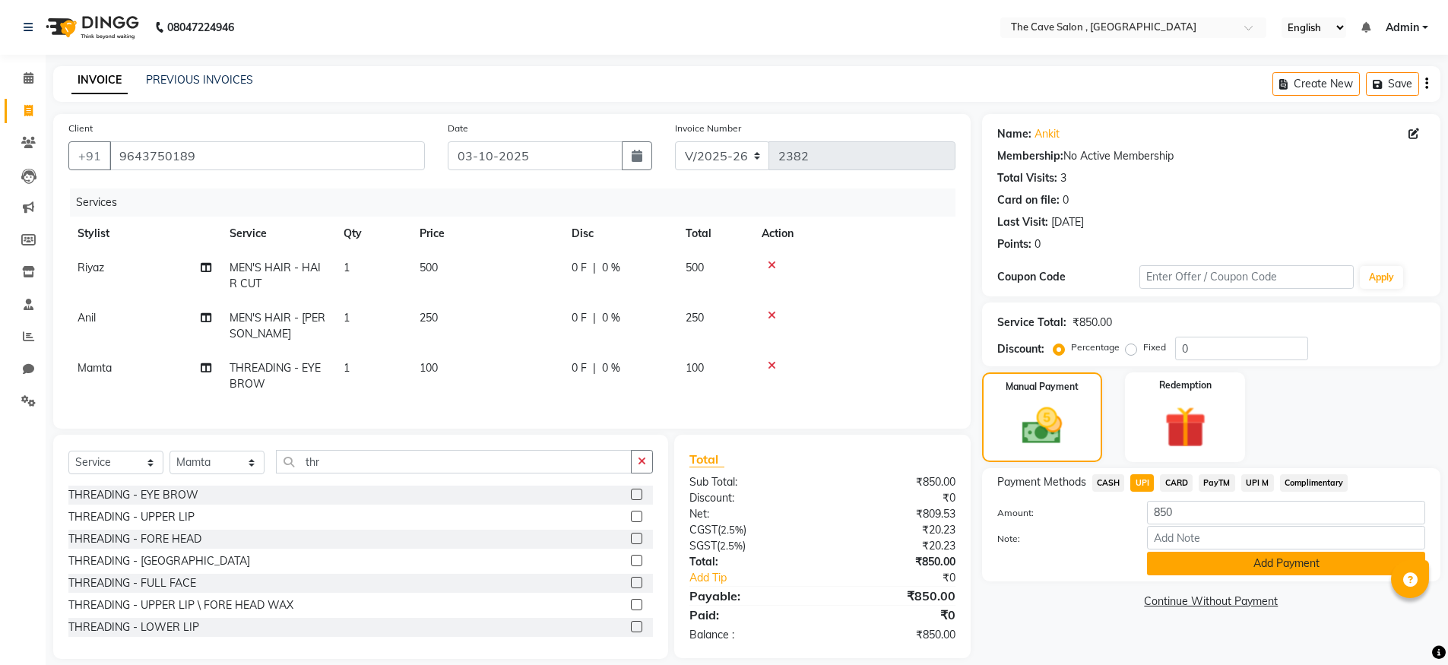
click at [1275, 568] on button "Add Payment" at bounding box center [1286, 564] width 278 height 24
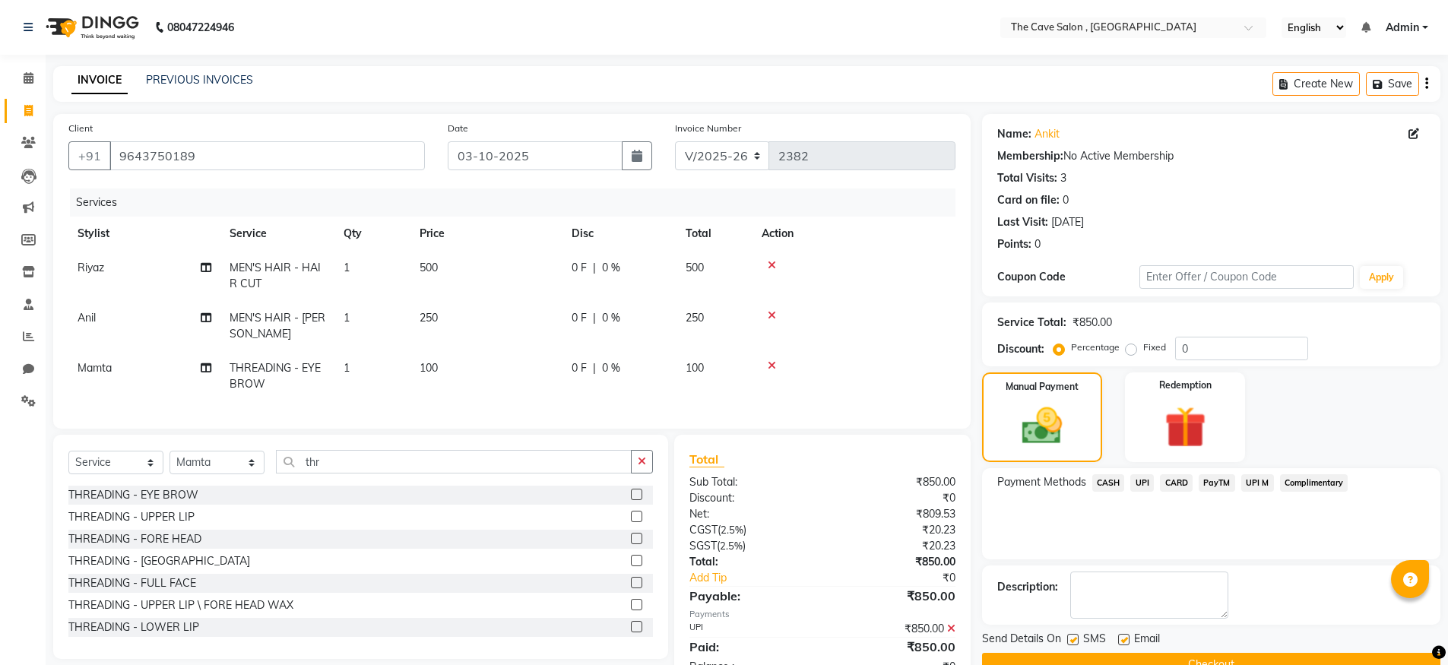
click at [1237, 658] on button "Checkout" at bounding box center [1211, 665] width 458 height 24
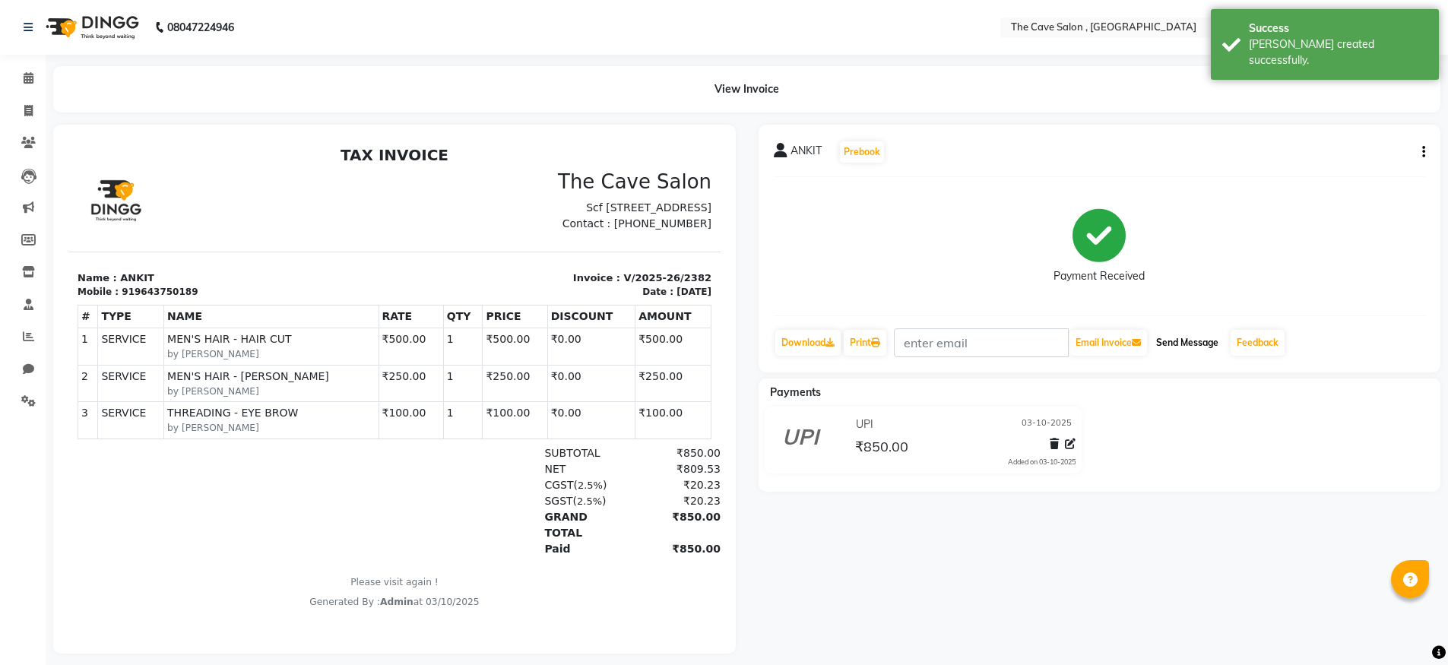
click at [1196, 343] on button "Send Message" at bounding box center [1187, 343] width 74 height 26
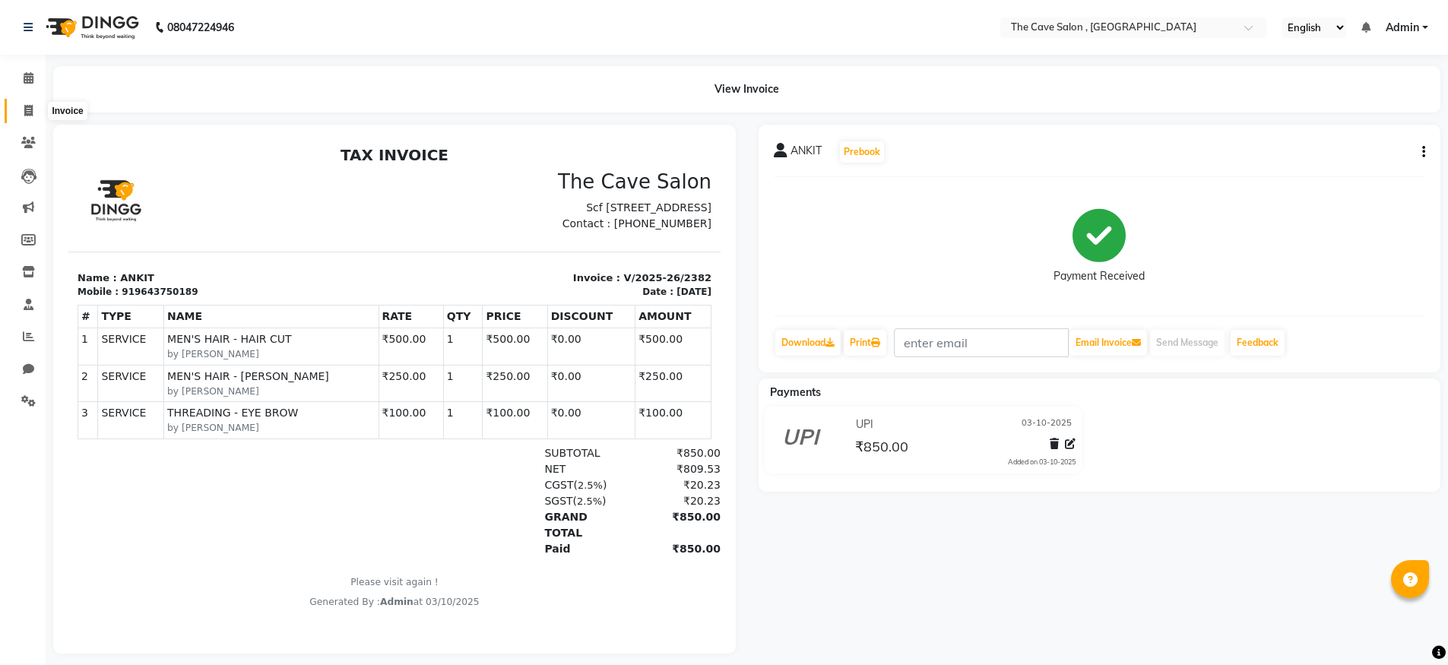
click at [24, 114] on icon at bounding box center [28, 110] width 8 height 11
select select "service"
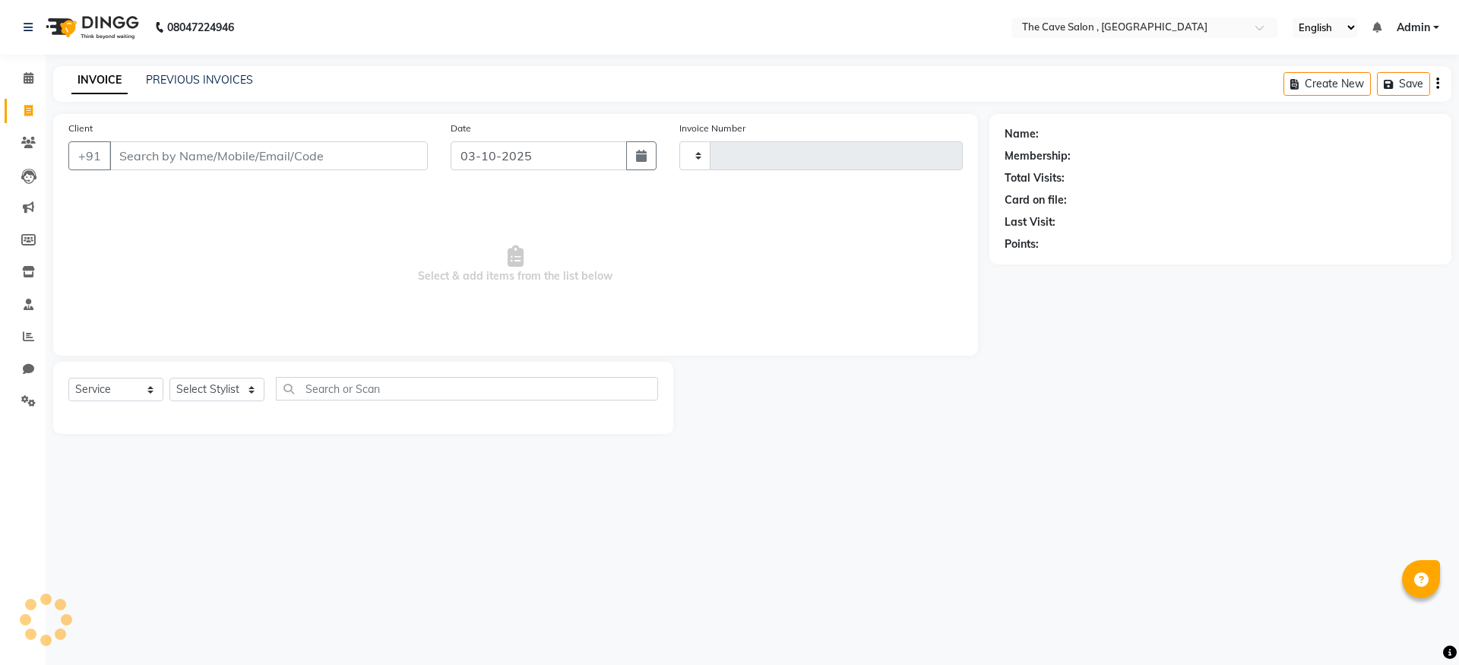
type input "2383"
select select "7844"
click at [150, 161] on input "Client" at bounding box center [268, 155] width 318 height 29
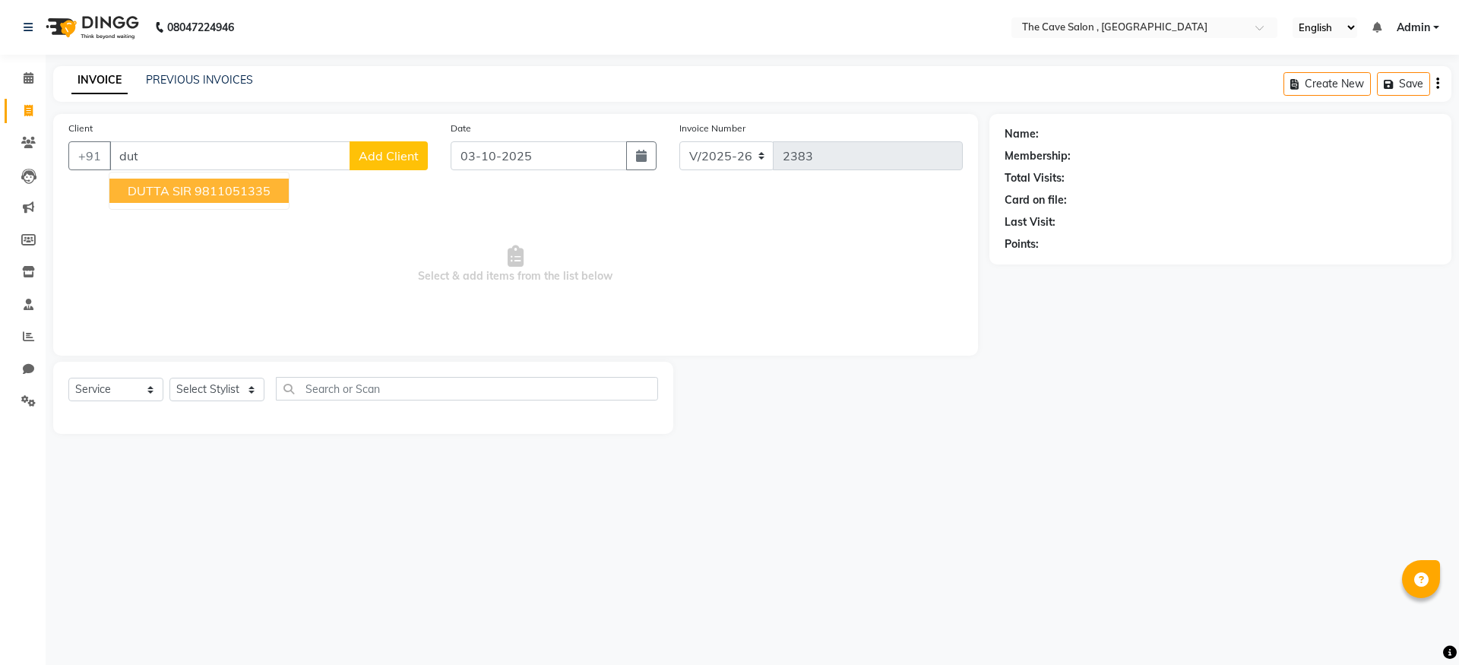
click at [240, 195] on ngb-highlight "9811051335" at bounding box center [233, 190] width 76 height 15
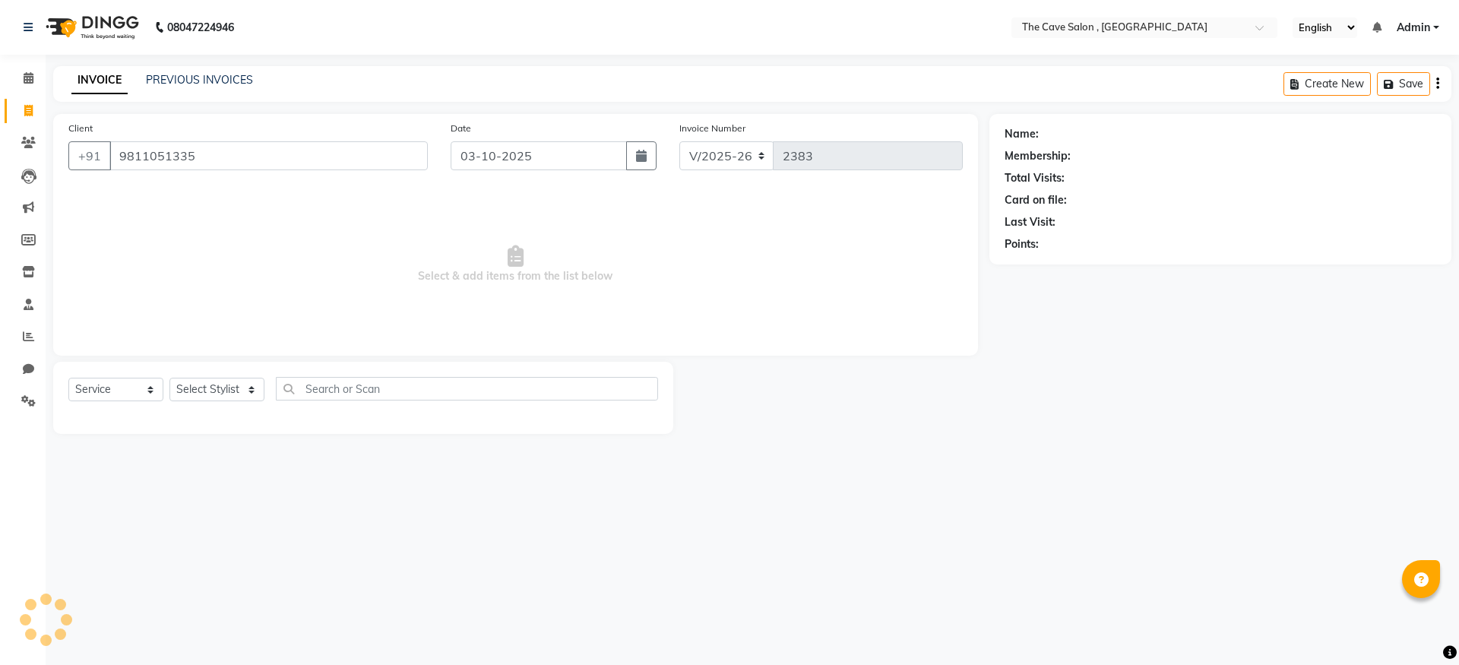
type input "9811051335"
click at [234, 388] on select "Select Stylist Aarif Anil [PERSON_NAME] Anup bharti danish karan Mamta Manager …" at bounding box center [216, 390] width 95 height 24
select select "70258"
click at [169, 378] on select "Select Stylist Aarif Anil [PERSON_NAME] Anup bharti danish karan Mamta Manager …" at bounding box center [216, 390] width 95 height 24
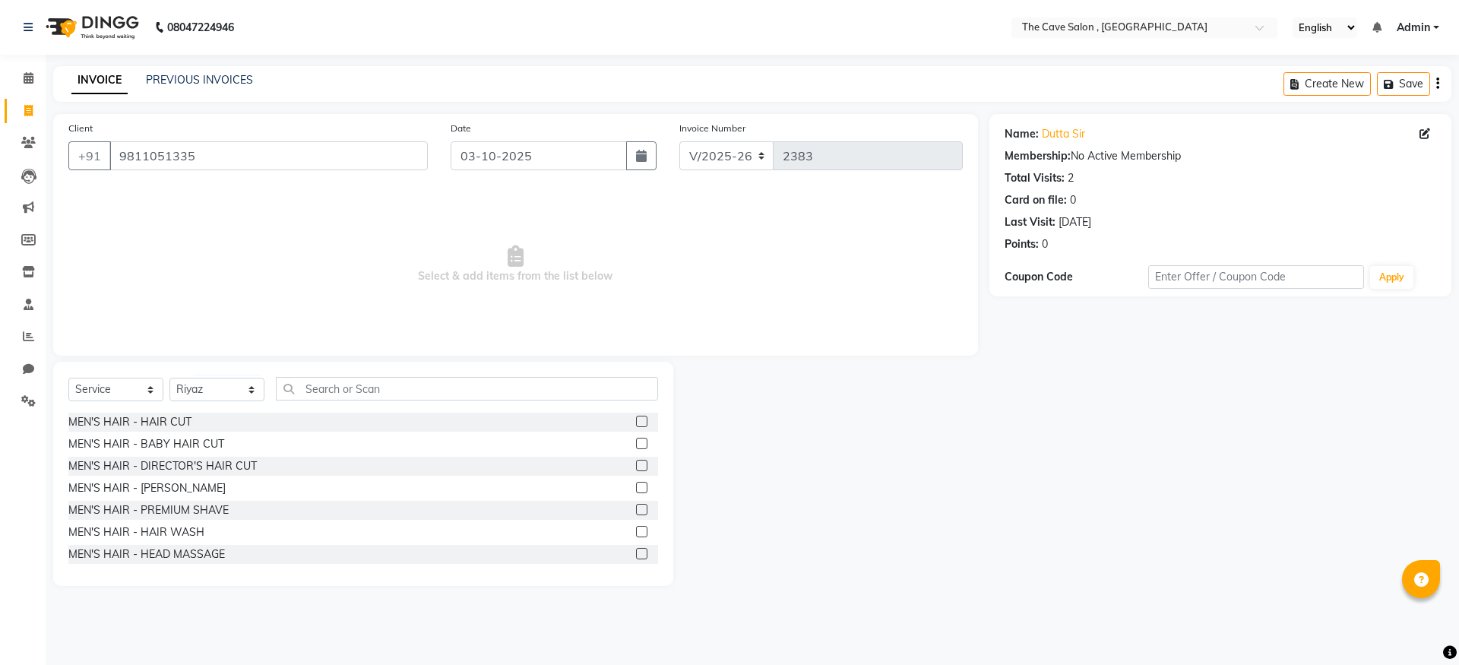
click at [636, 420] on label at bounding box center [641, 421] width 11 height 11
click at [636, 420] on input "checkbox" at bounding box center [641, 422] width 10 height 10
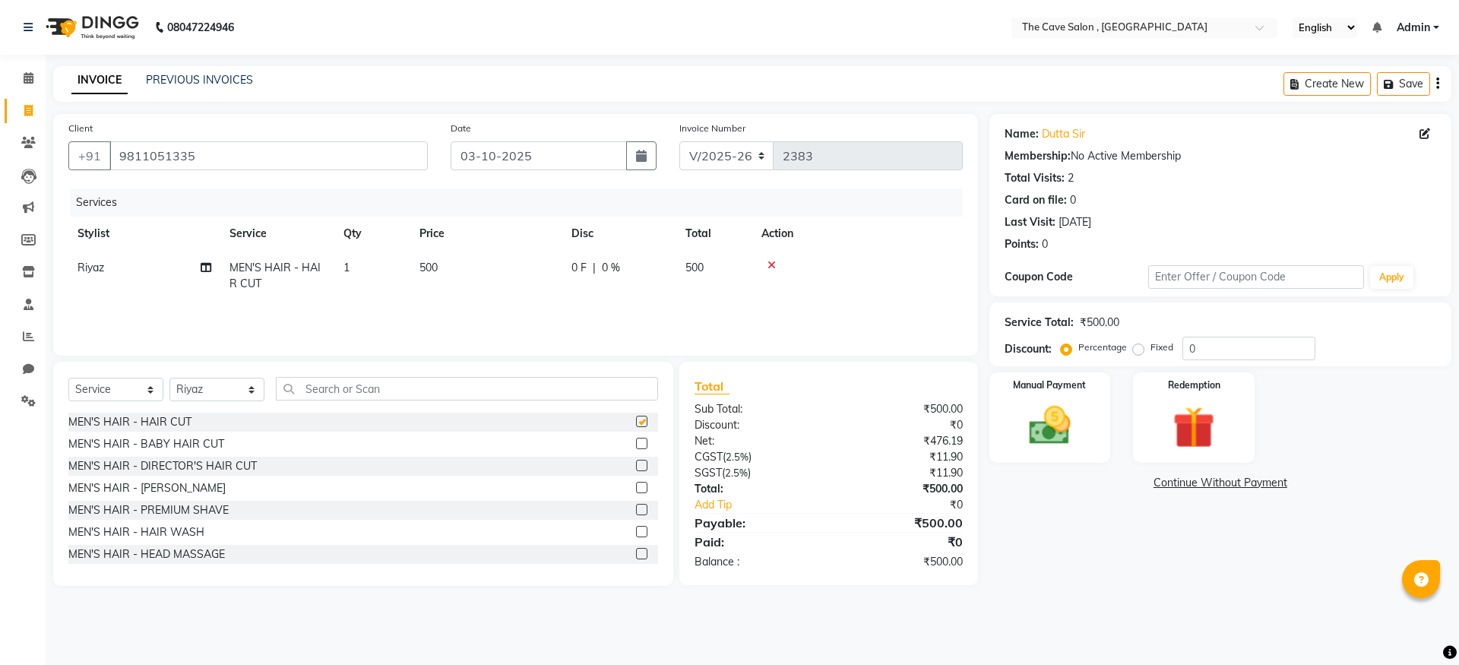
checkbox input "false"
click at [1048, 424] on img at bounding box center [1050, 425] width 71 height 50
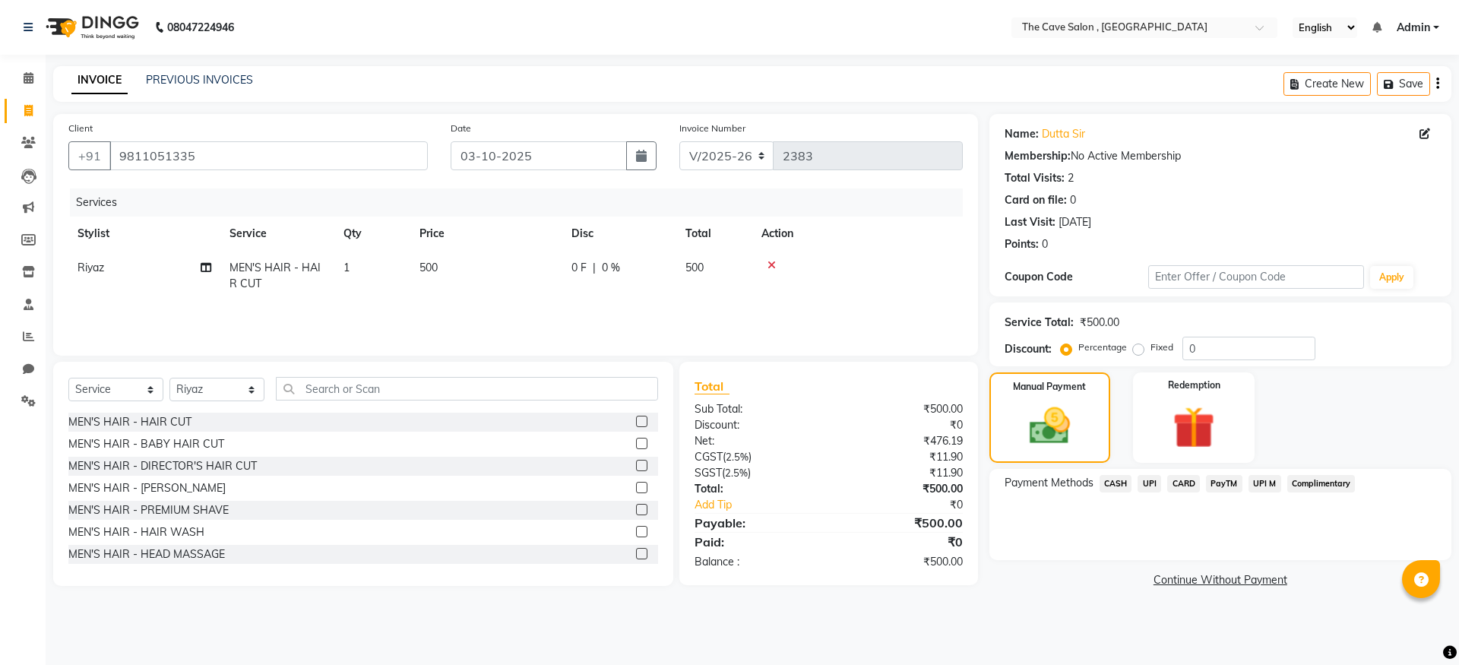
click at [1125, 484] on span "CASH" at bounding box center [1116, 483] width 33 height 17
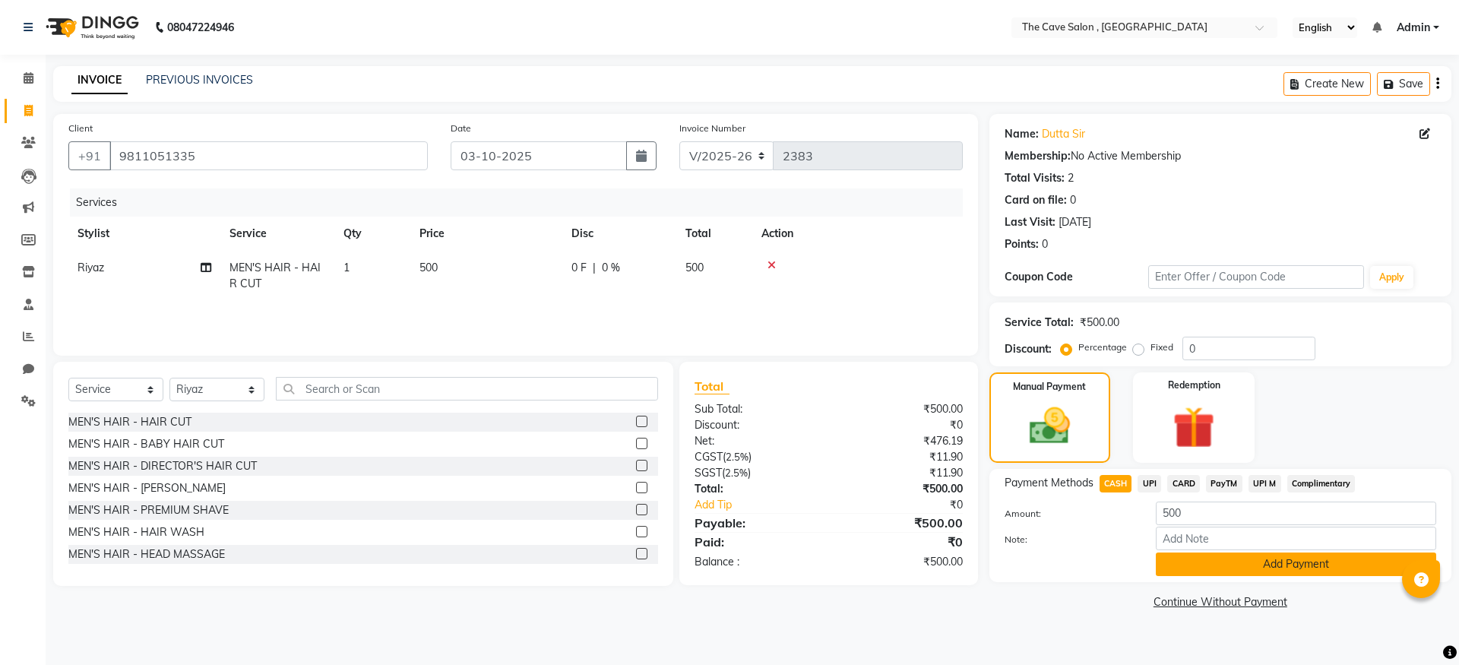
click at [1238, 565] on button "Add Payment" at bounding box center [1296, 564] width 280 height 24
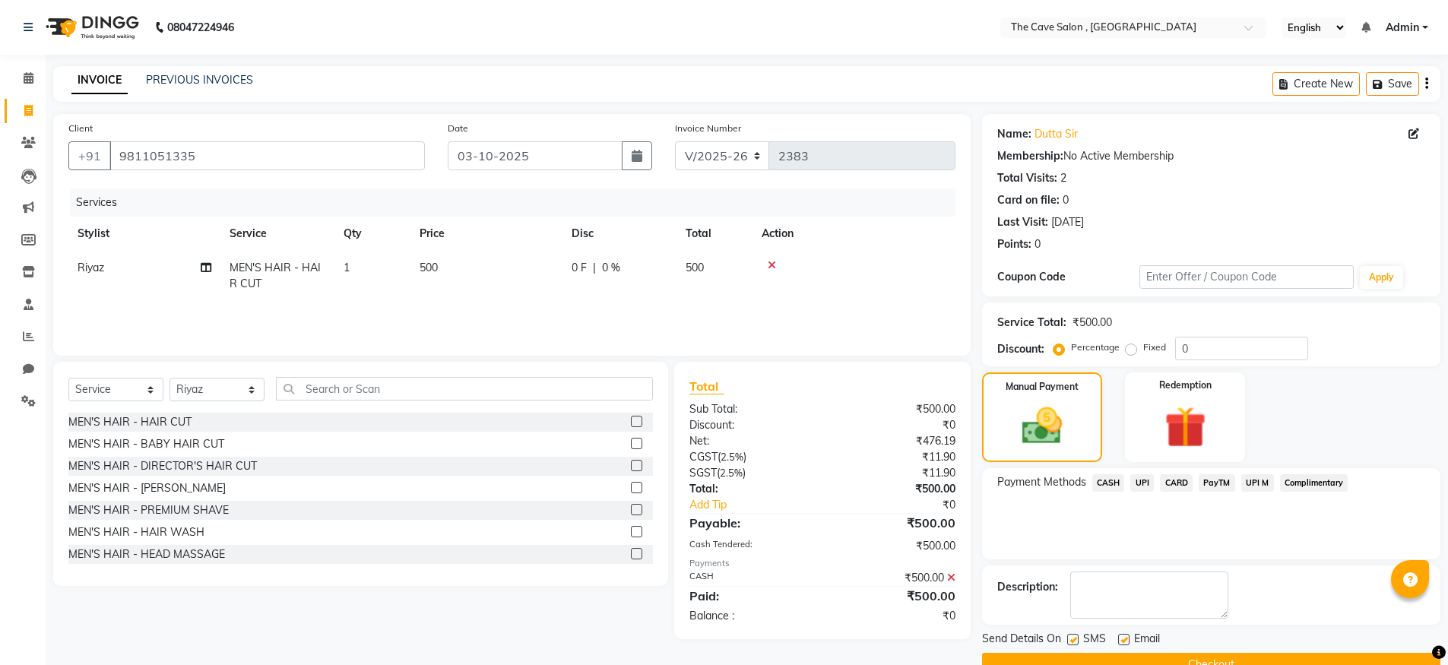
click at [1192, 657] on button "Checkout" at bounding box center [1211, 665] width 458 height 24
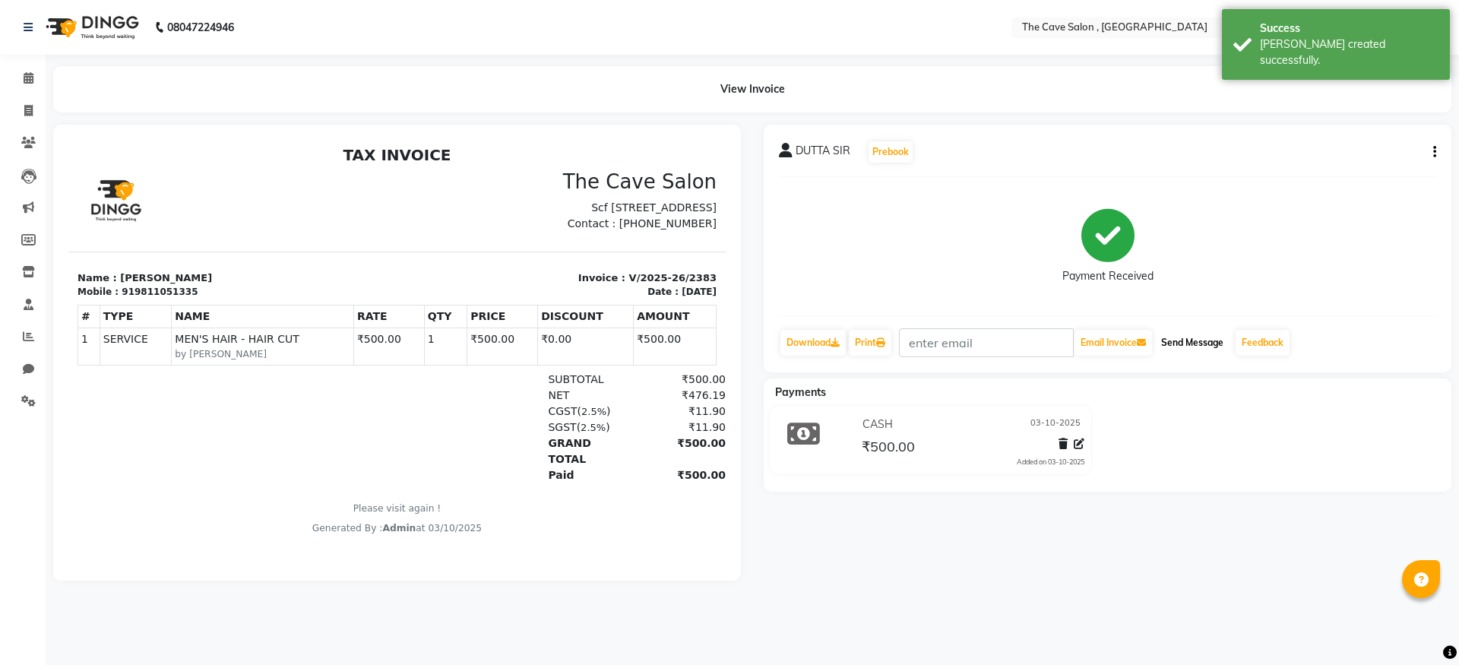
click at [1183, 337] on button "Send Message" at bounding box center [1192, 343] width 74 height 26
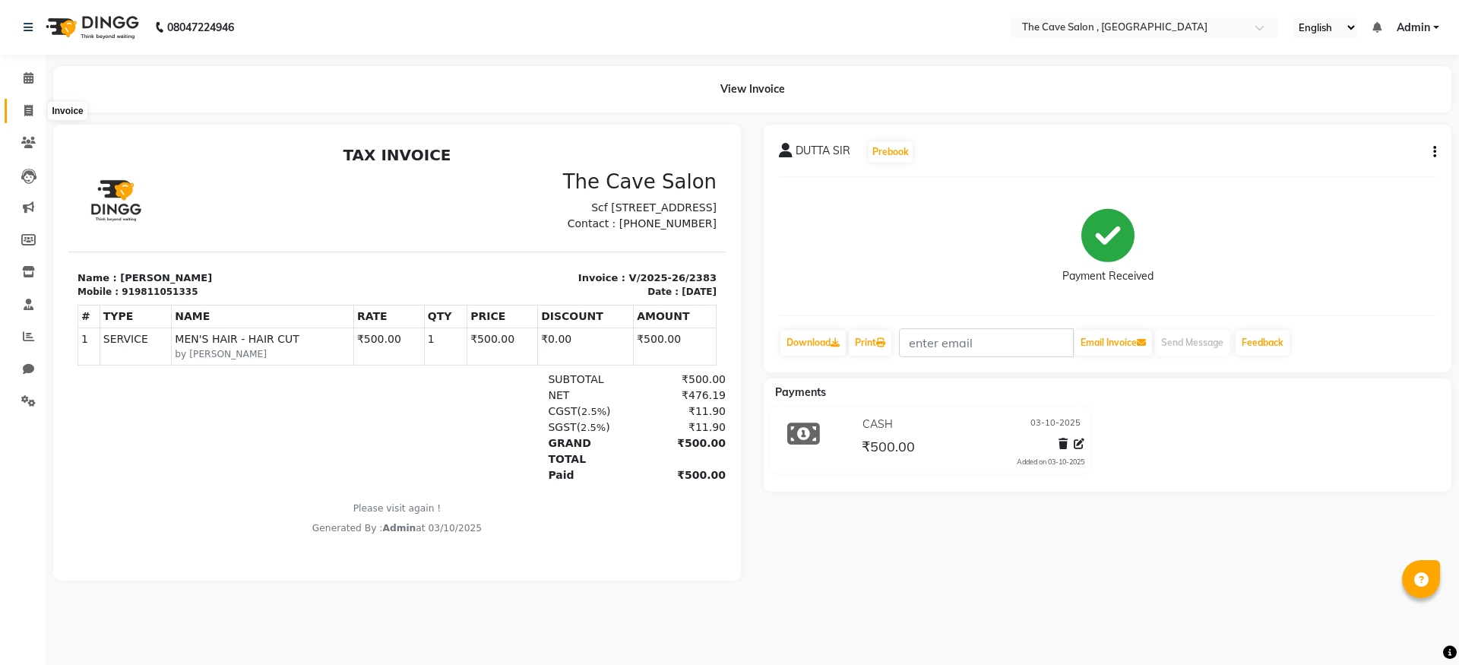
click at [17, 109] on span at bounding box center [28, 111] width 27 height 17
select select "service"
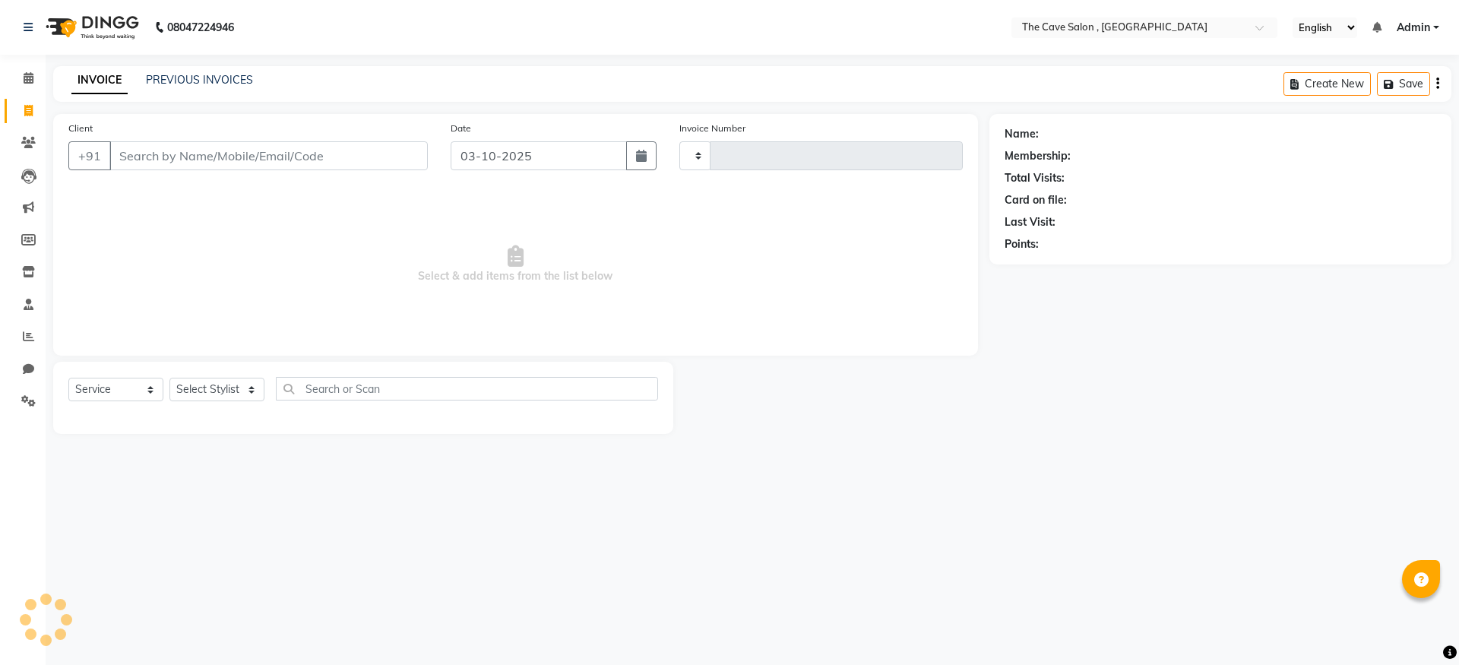
type input "2384"
select select "7844"
click at [225, 148] on input "Client" at bounding box center [268, 155] width 318 height 29
click at [223, 153] on input "Client" at bounding box center [268, 155] width 318 height 29
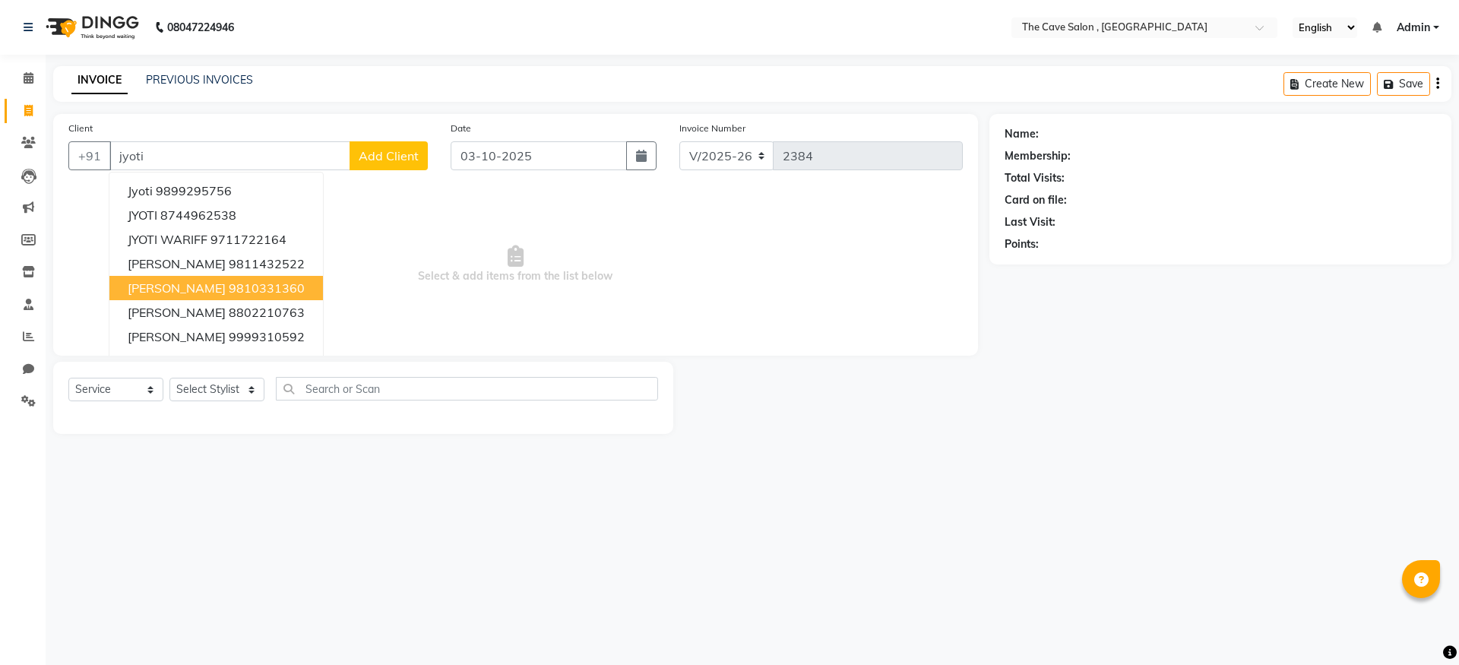
click at [229, 290] on ngb-highlight "9810331360" at bounding box center [267, 287] width 76 height 15
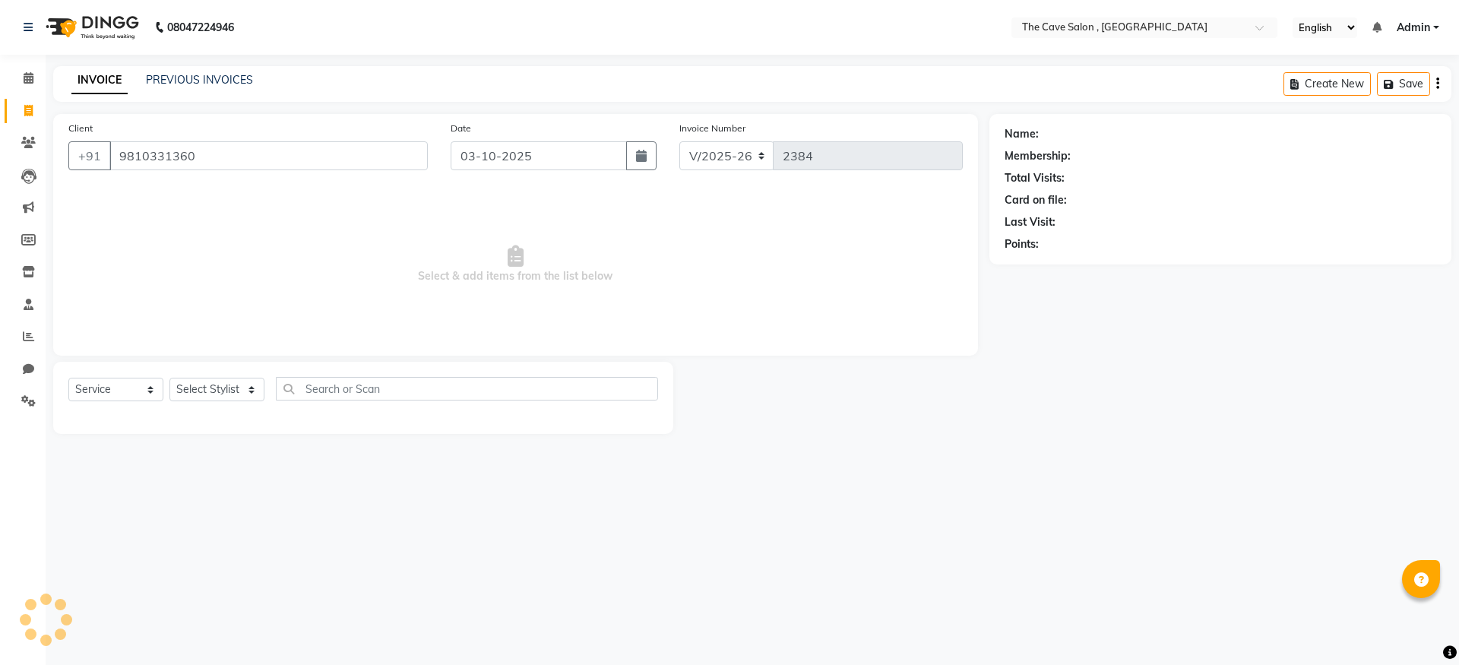
type input "9810331360"
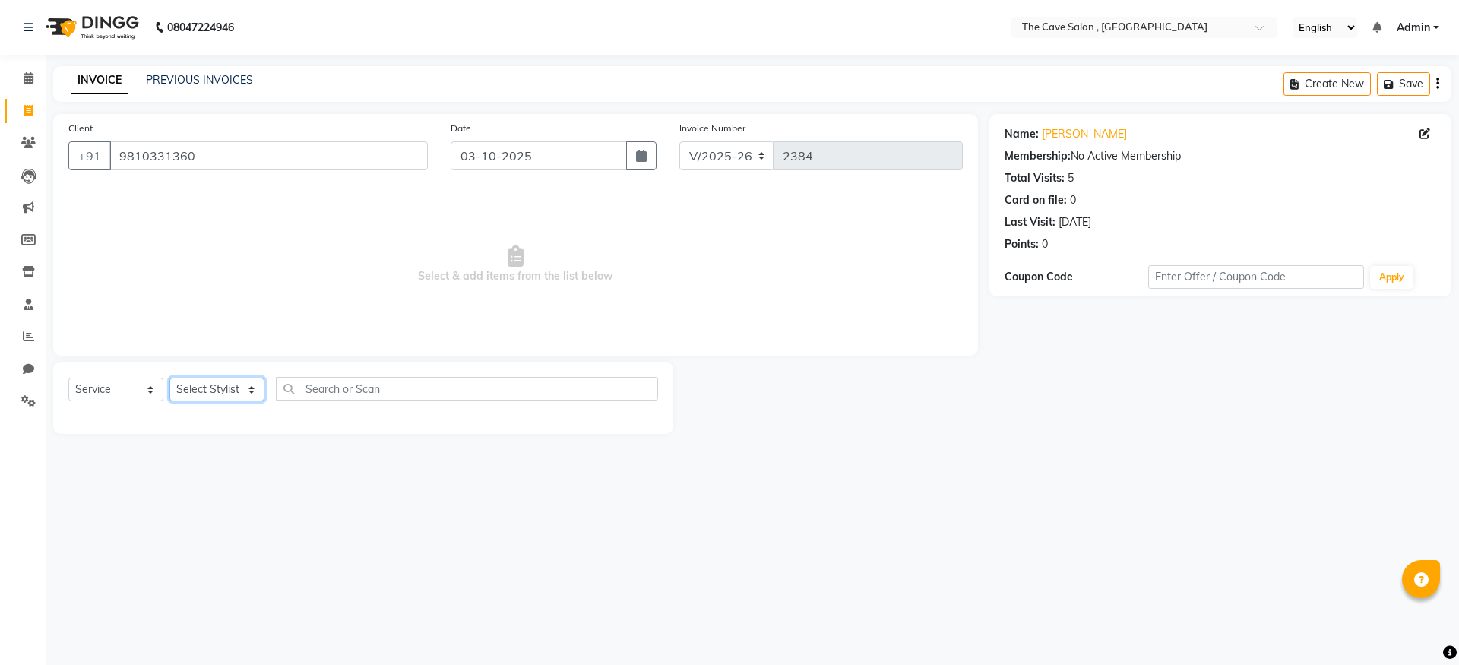
click at [250, 398] on select "Select Stylist Aarif Anil [PERSON_NAME] Anup bharti danish karan Mamta Manager …" at bounding box center [216, 390] width 95 height 24
select select "70260"
click at [169, 378] on select "Select Stylist Aarif Anil [PERSON_NAME] Anup bharti danish karan Mamta Manager …" at bounding box center [216, 390] width 95 height 24
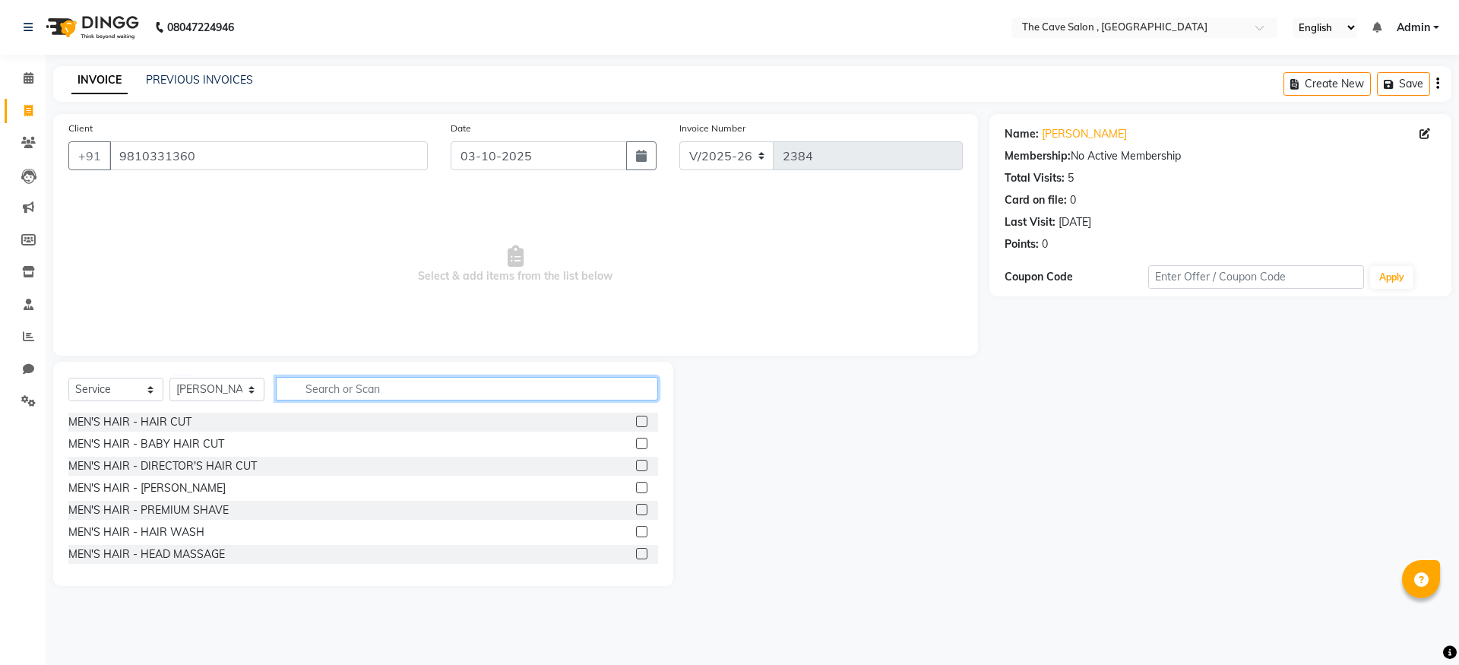
click at [349, 381] on input "text" at bounding box center [467, 389] width 382 height 24
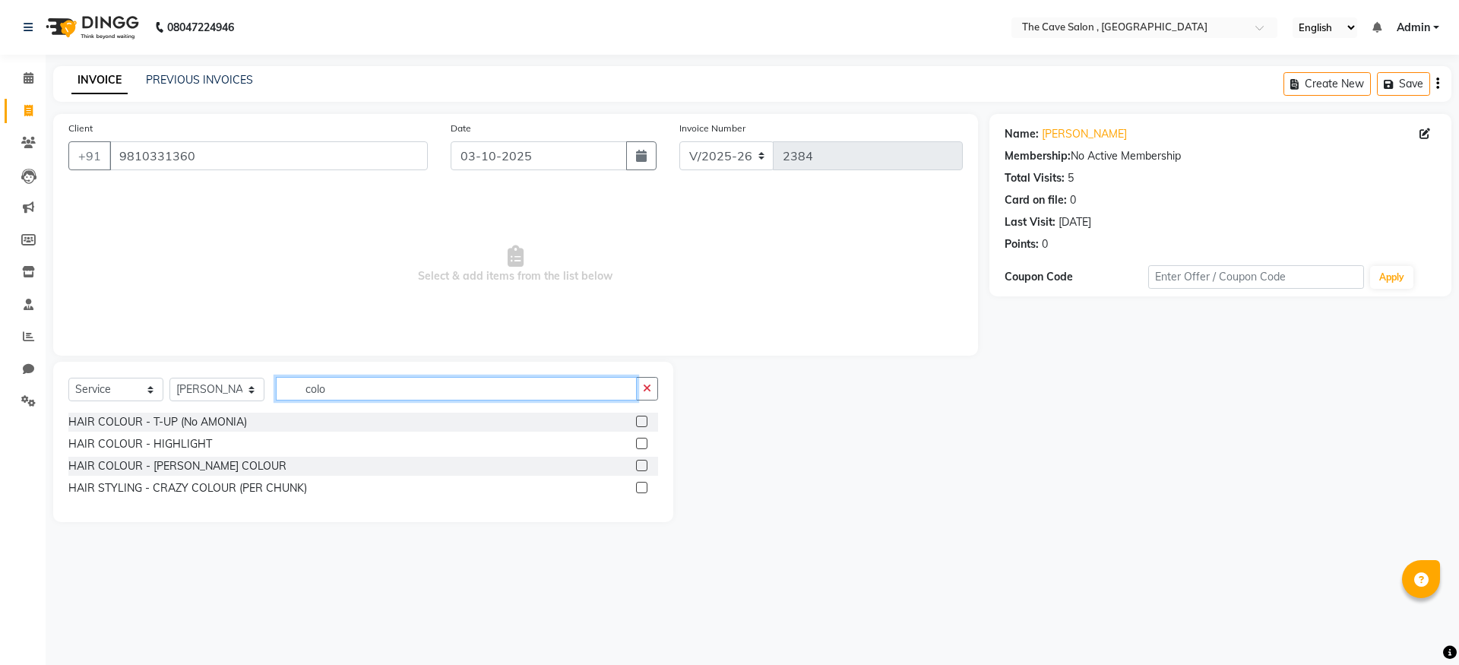
type input "colo"
click at [650, 416] on div at bounding box center [647, 422] width 22 height 19
click at [644, 423] on label at bounding box center [641, 421] width 11 height 11
click at [644, 423] on input "checkbox" at bounding box center [641, 422] width 10 height 10
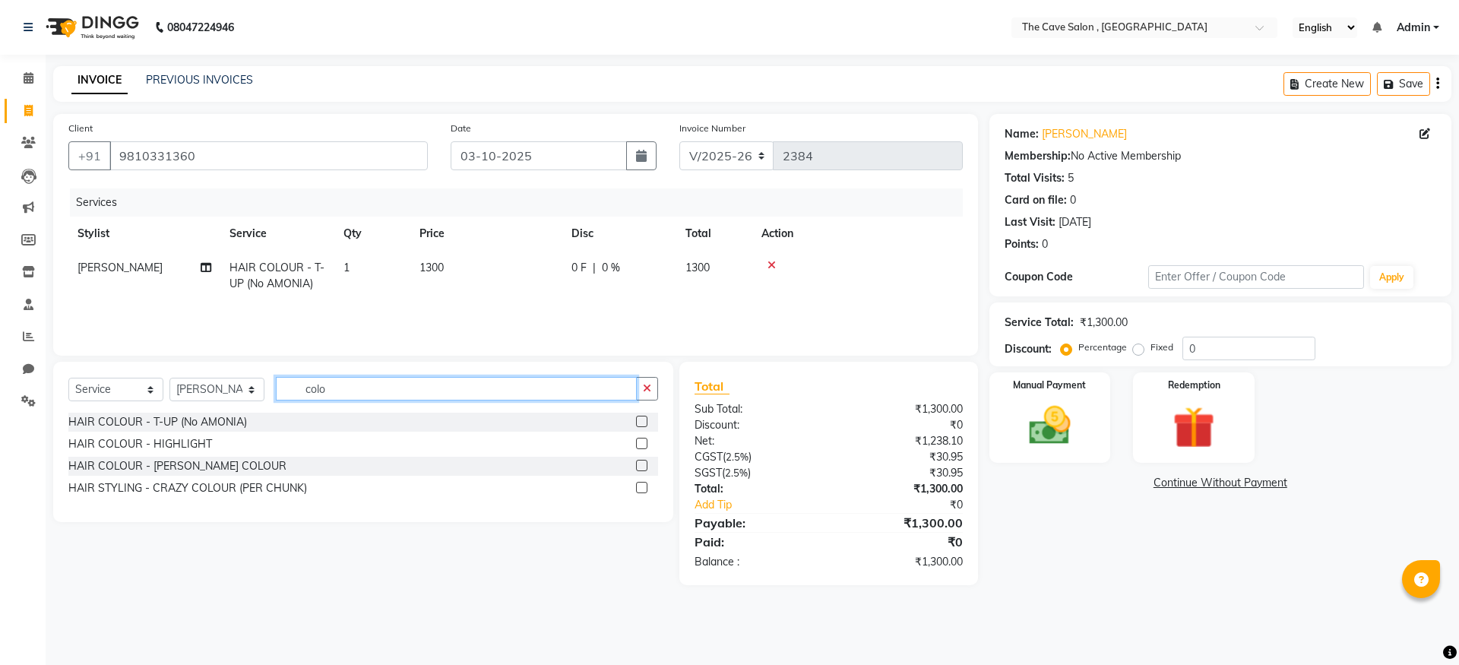
checkbox input "false"
click at [452, 399] on input "colo" at bounding box center [456, 389] width 361 height 24
type input "c"
type input "curls"
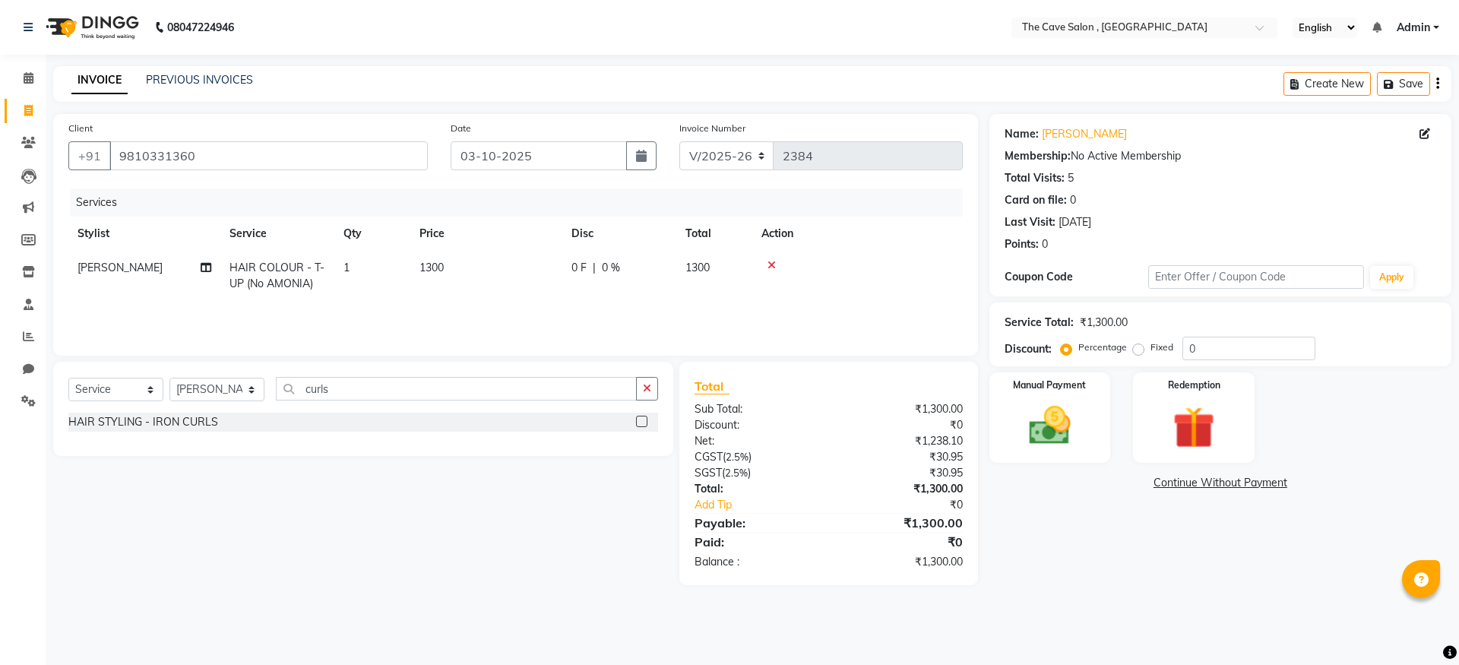
click at [645, 421] on label at bounding box center [641, 421] width 11 height 11
click at [645, 421] on input "checkbox" at bounding box center [641, 422] width 10 height 10
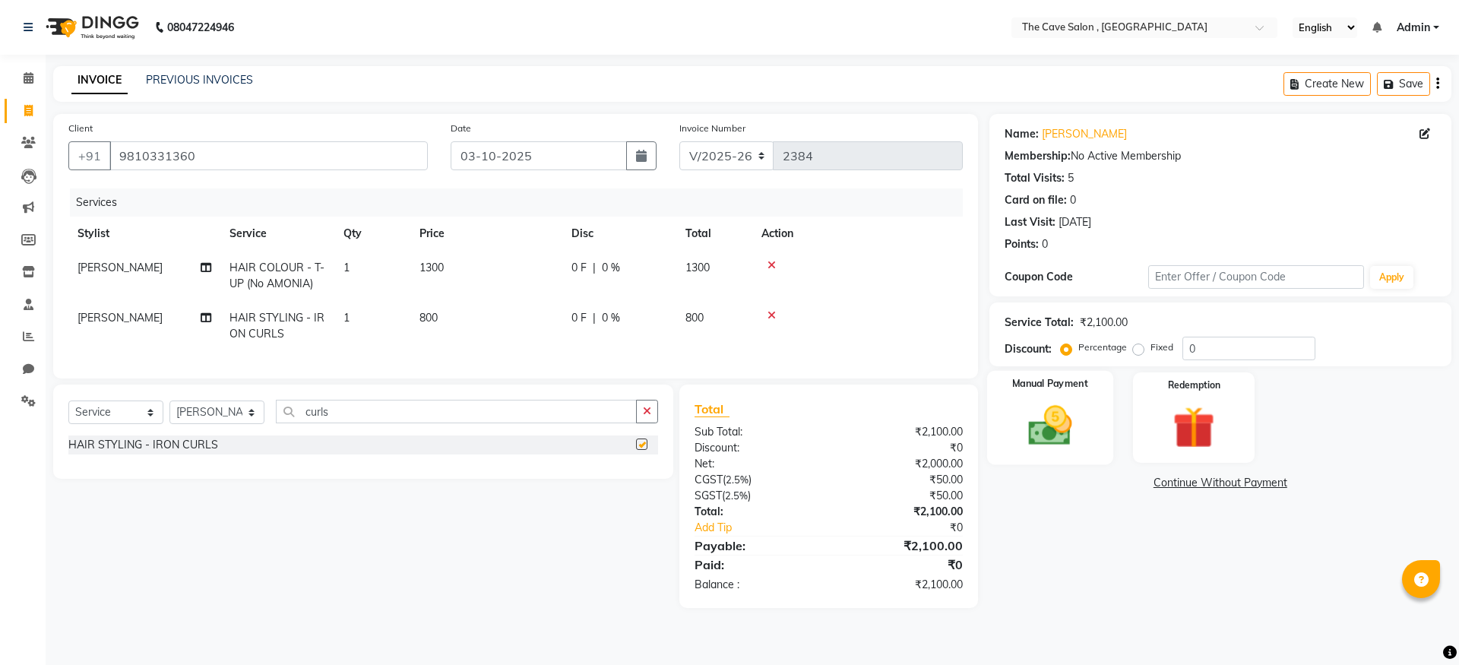
checkbox input "false"
click at [1045, 400] on img at bounding box center [1050, 425] width 71 height 50
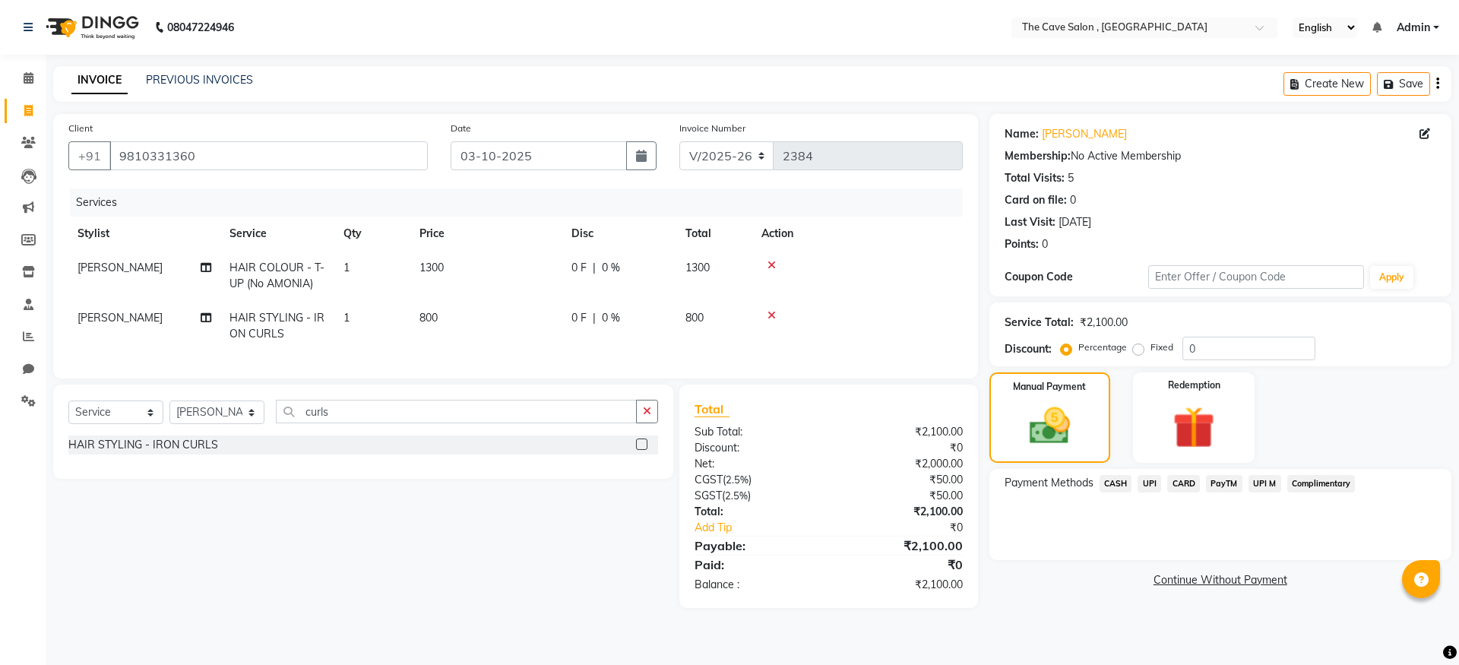
click at [947, 287] on td at bounding box center [857, 276] width 211 height 50
click at [403, 313] on td "1" at bounding box center [372, 326] width 76 height 50
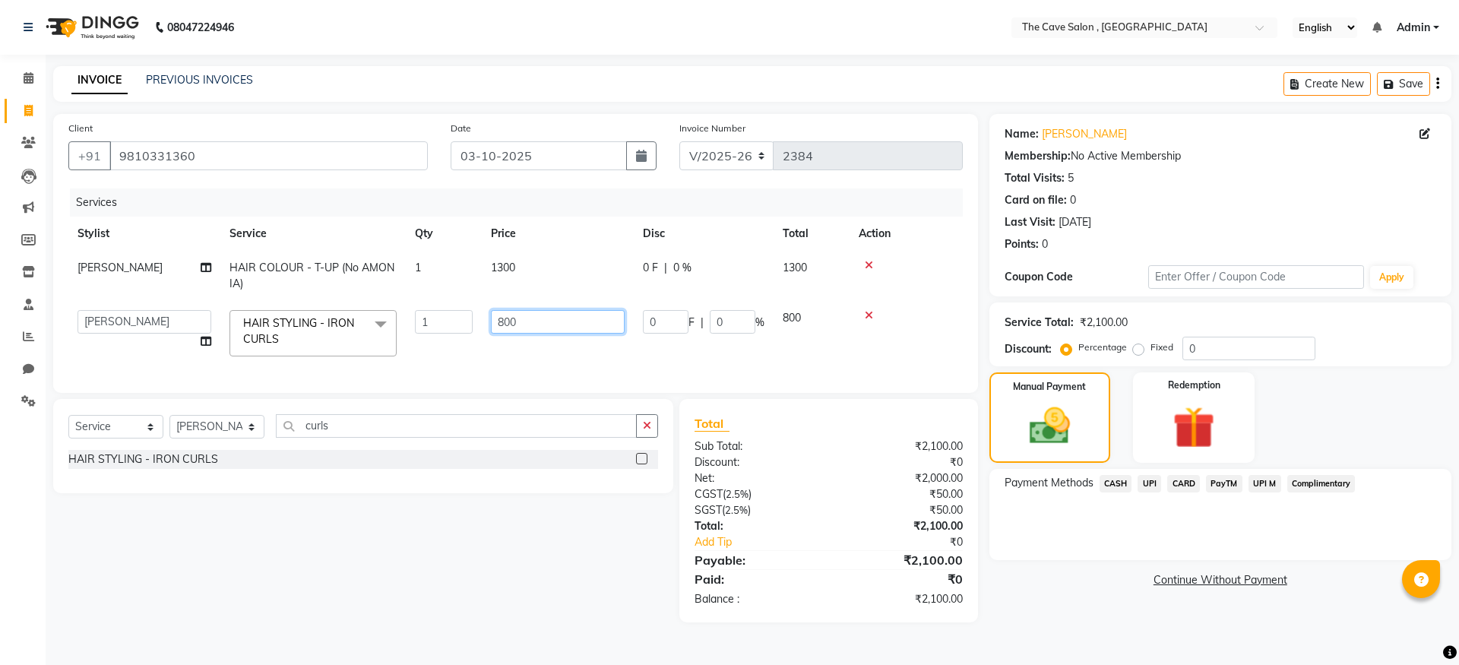
click at [506, 321] on input "800" at bounding box center [558, 322] width 134 height 24
type input "1000"
click at [1372, 600] on div "Name: [PERSON_NAME] Membership: No Active Membership Total Visits: 5 Card on fi…" at bounding box center [1225, 368] width 473 height 508
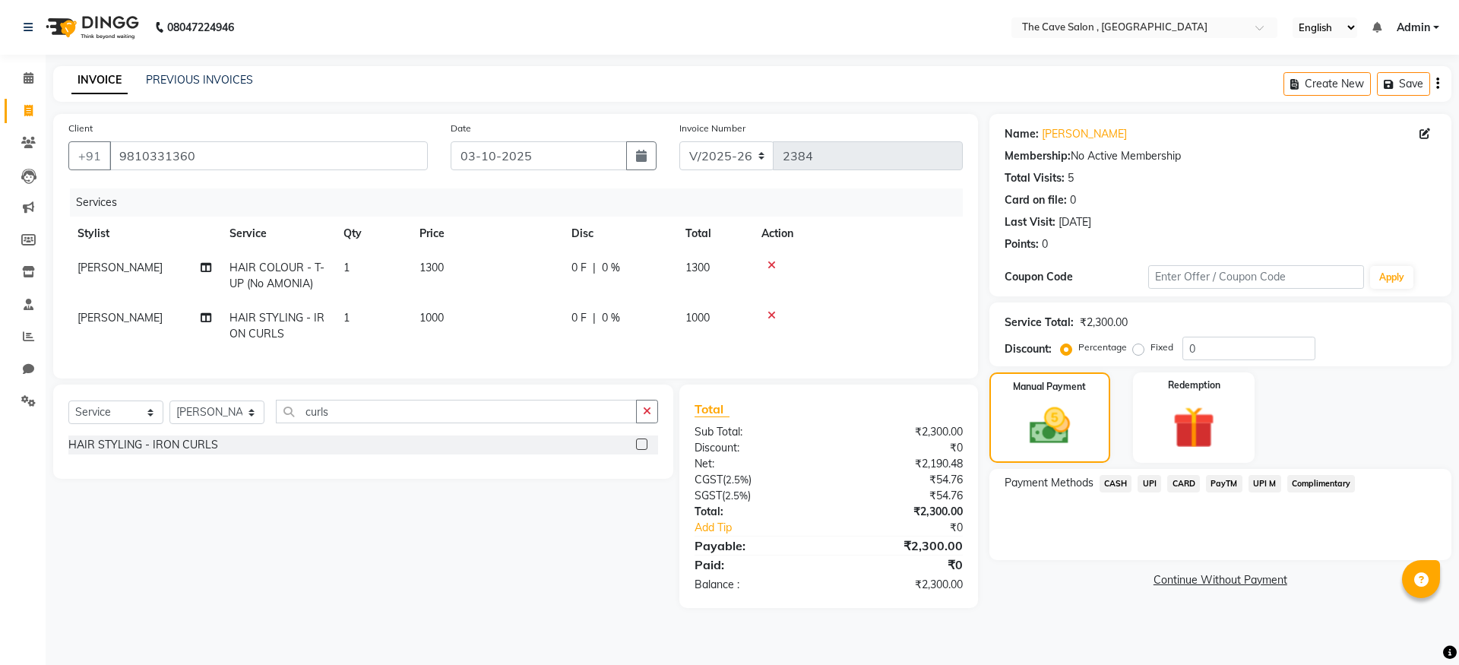
click at [1125, 482] on span "CASH" at bounding box center [1116, 483] width 33 height 17
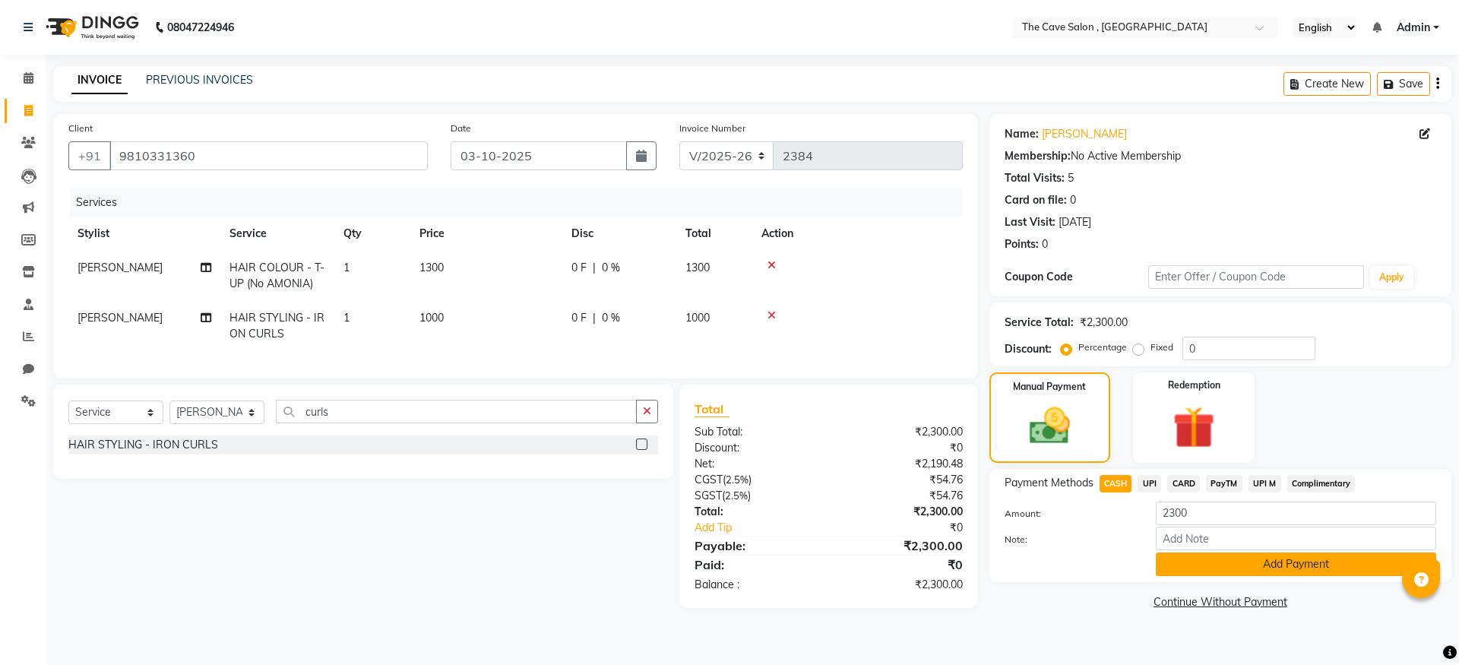
click at [1254, 565] on button "Add Payment" at bounding box center [1296, 564] width 280 height 24
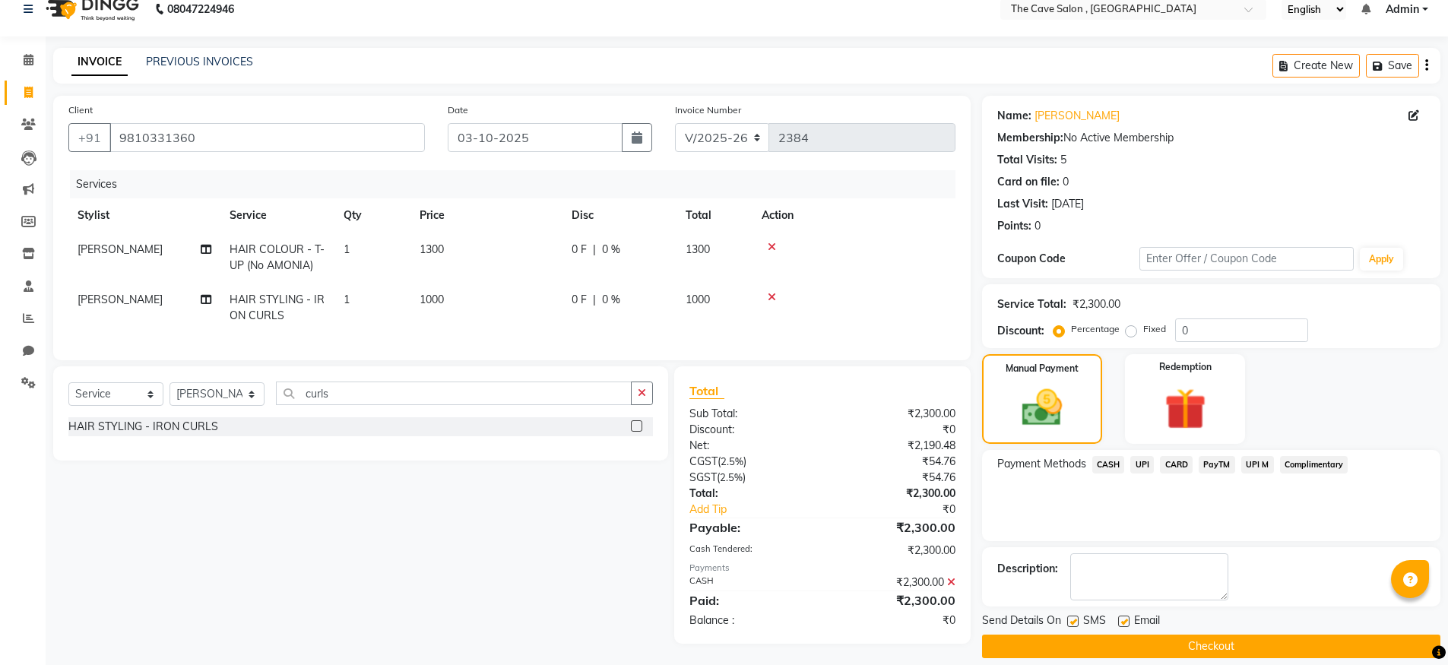
scroll to position [34, 0]
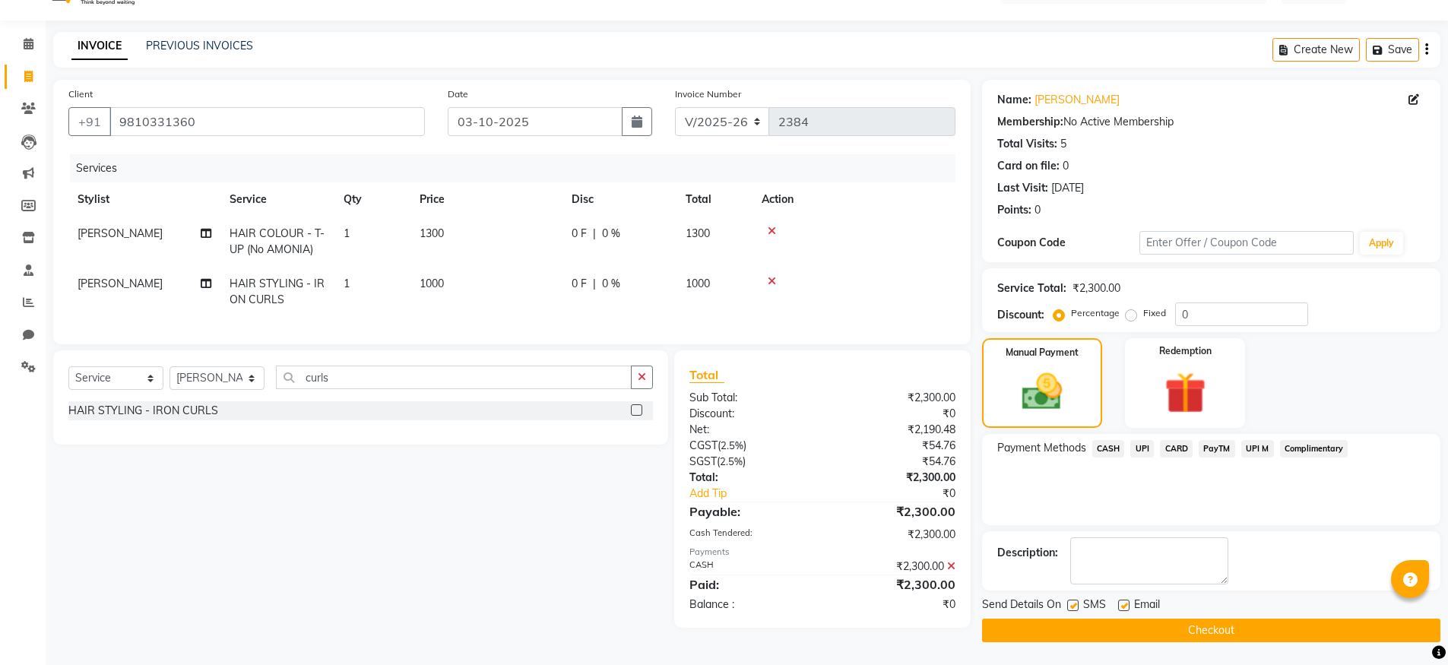
click at [1225, 629] on button "Checkout" at bounding box center [1211, 631] width 458 height 24
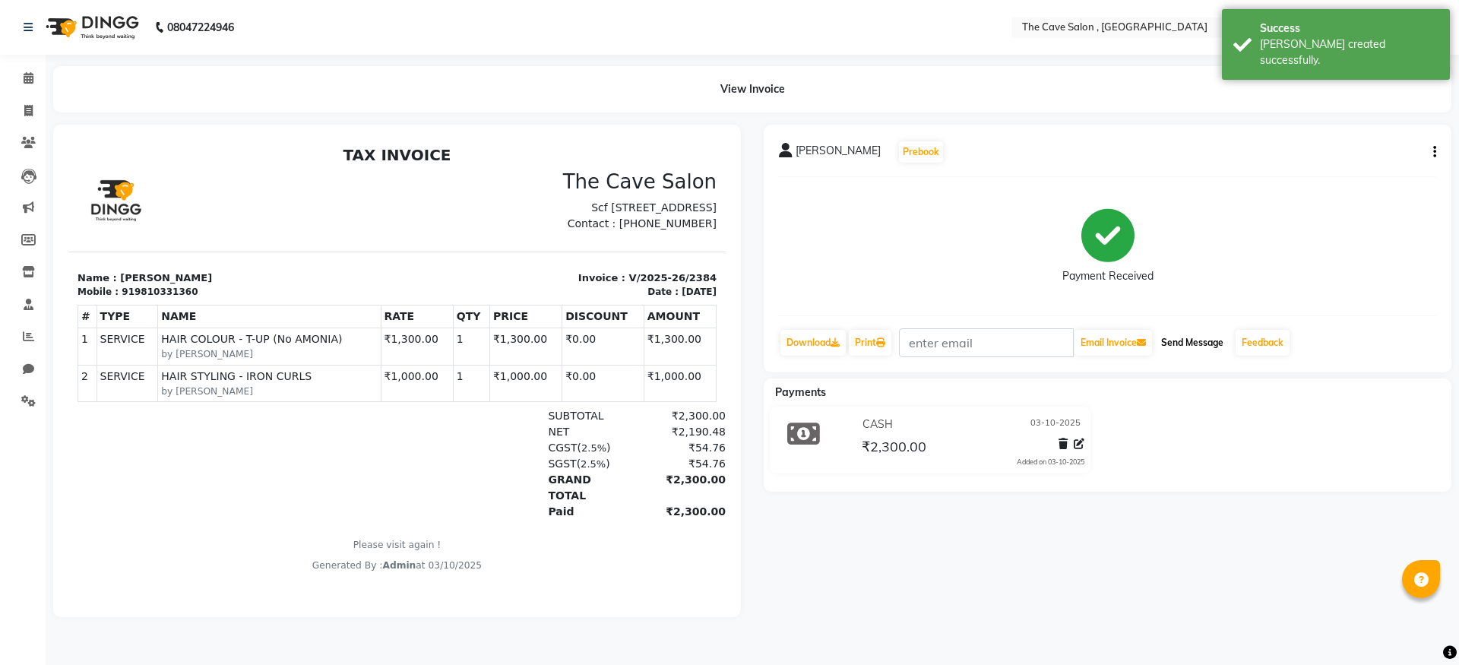
click at [1193, 352] on button "Send Message" at bounding box center [1192, 343] width 74 height 26
